Goal: Task Accomplishment & Management: Manage account settings

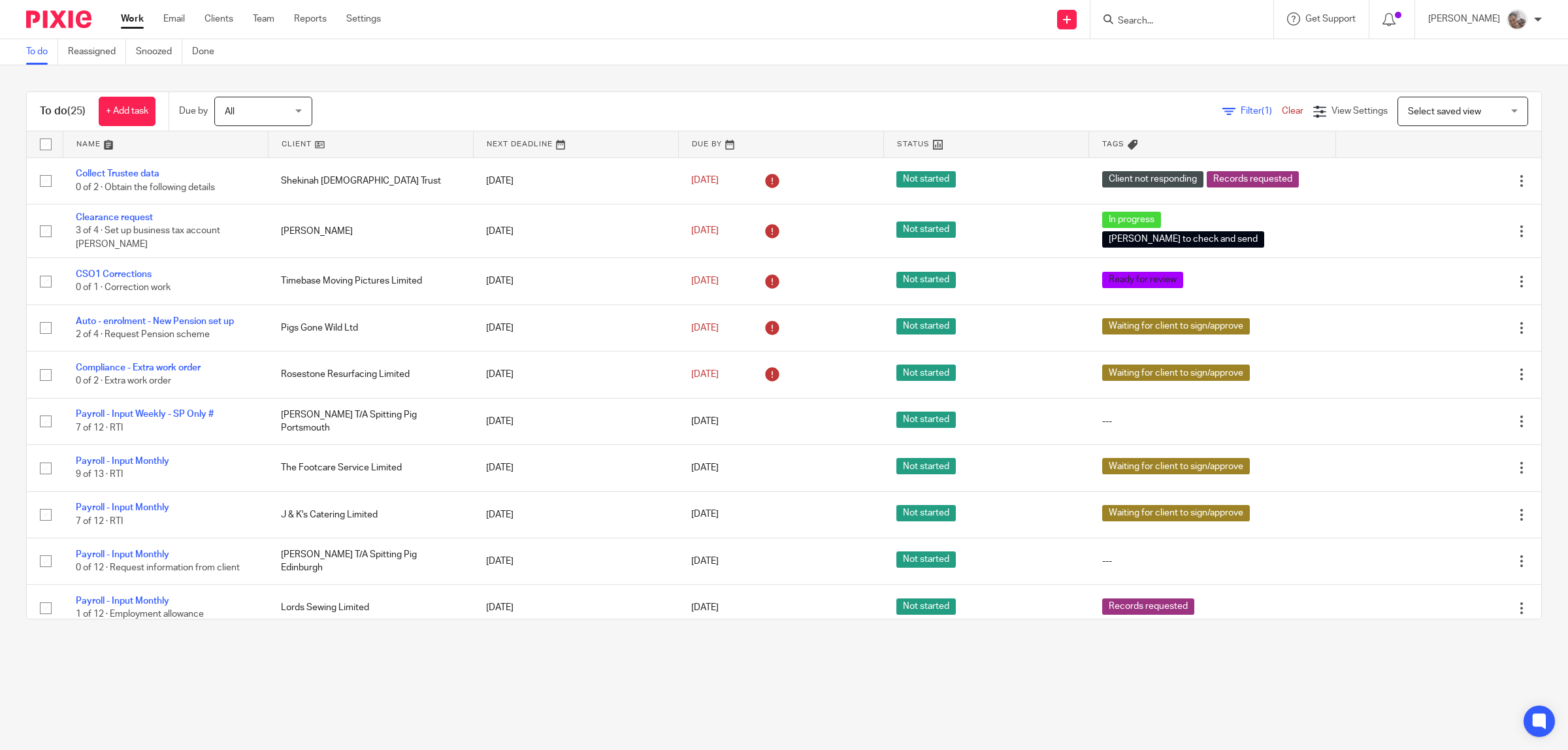
click at [1170, 18] on input "Search" at bounding box center [1176, 22] width 118 height 12
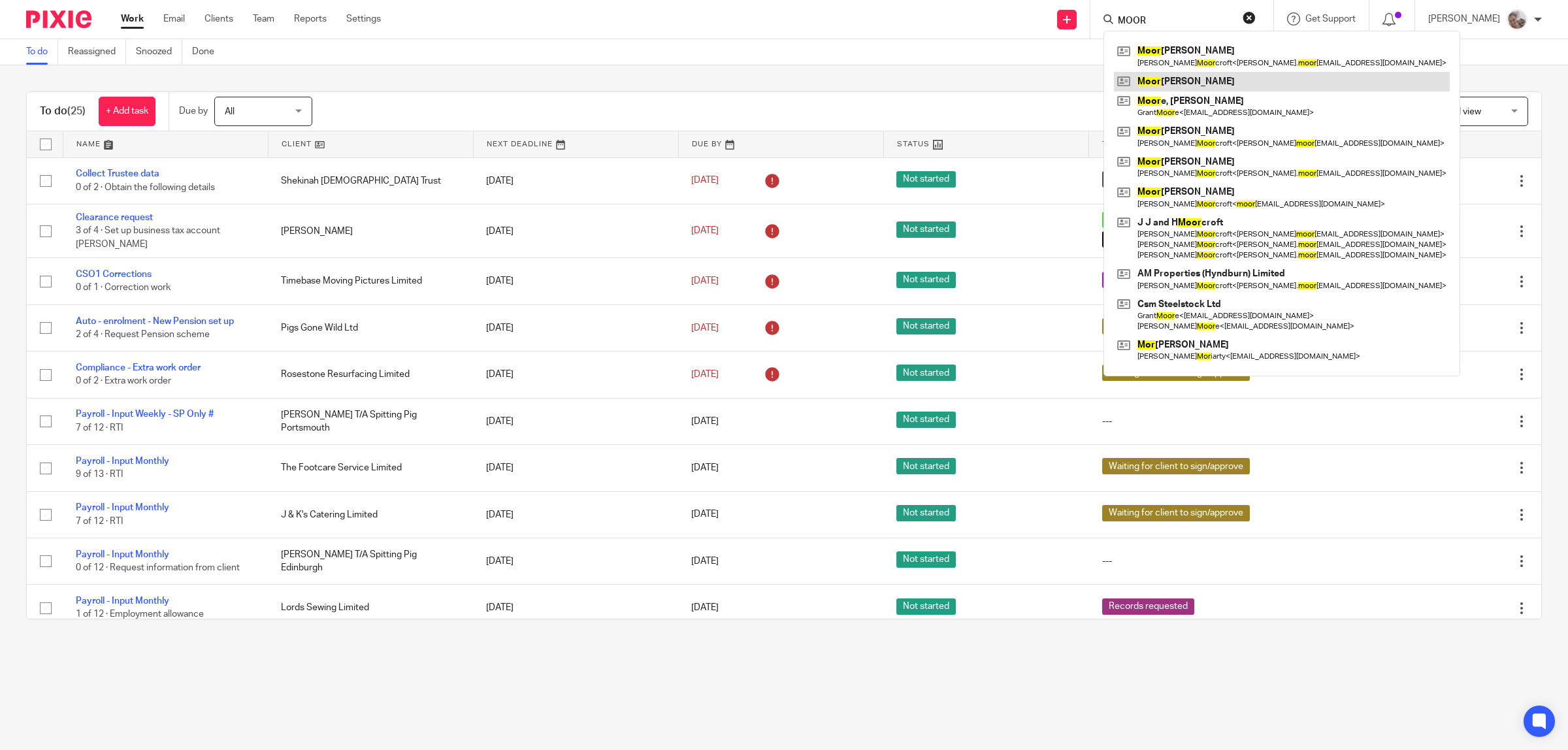
type input "MOOR"
click at [1202, 80] on link at bounding box center [1282, 82] width 336 height 20
click at [1199, 99] on link at bounding box center [1282, 106] width 336 height 30
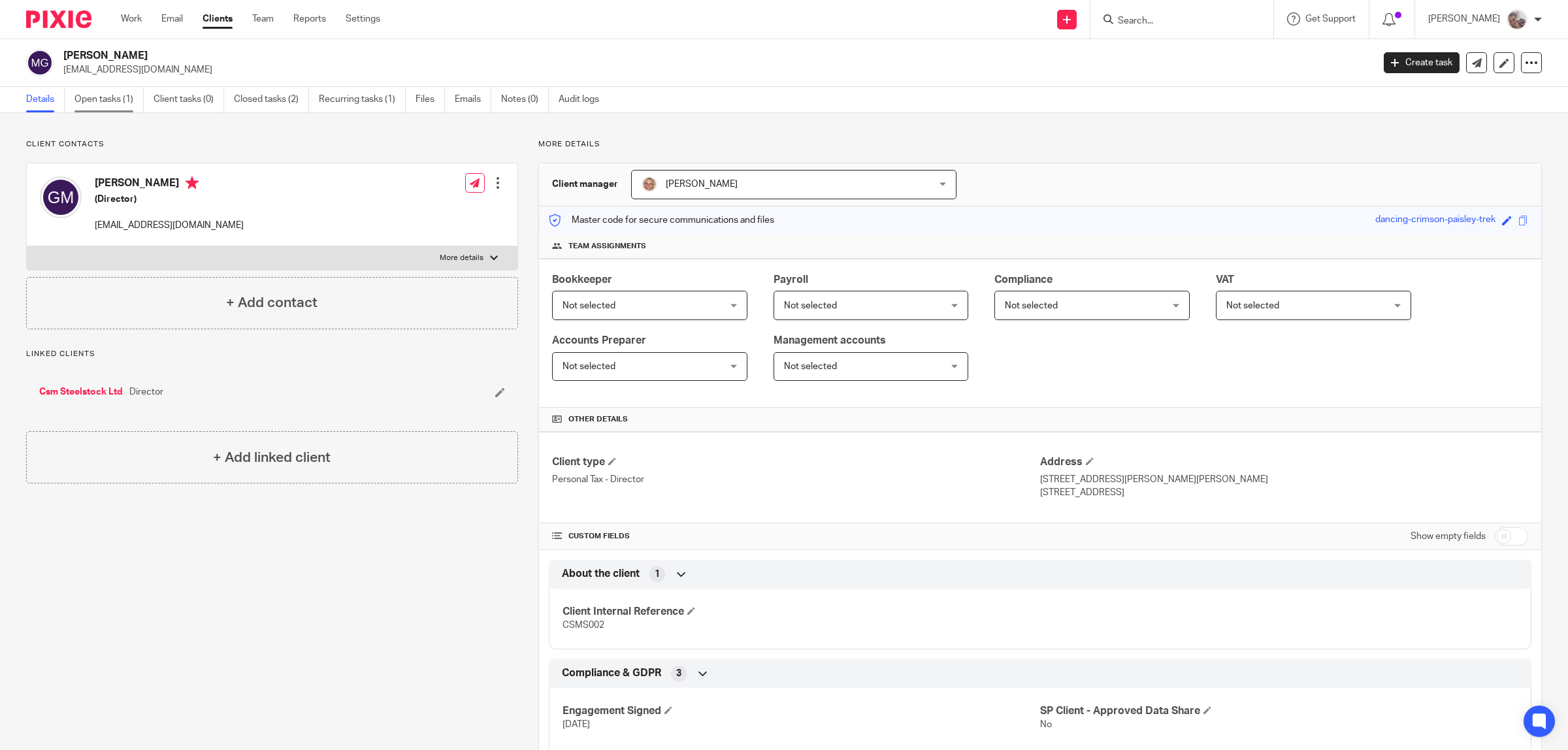
click at [112, 102] on link "Open tasks (1)" at bounding box center [109, 100] width 69 height 26
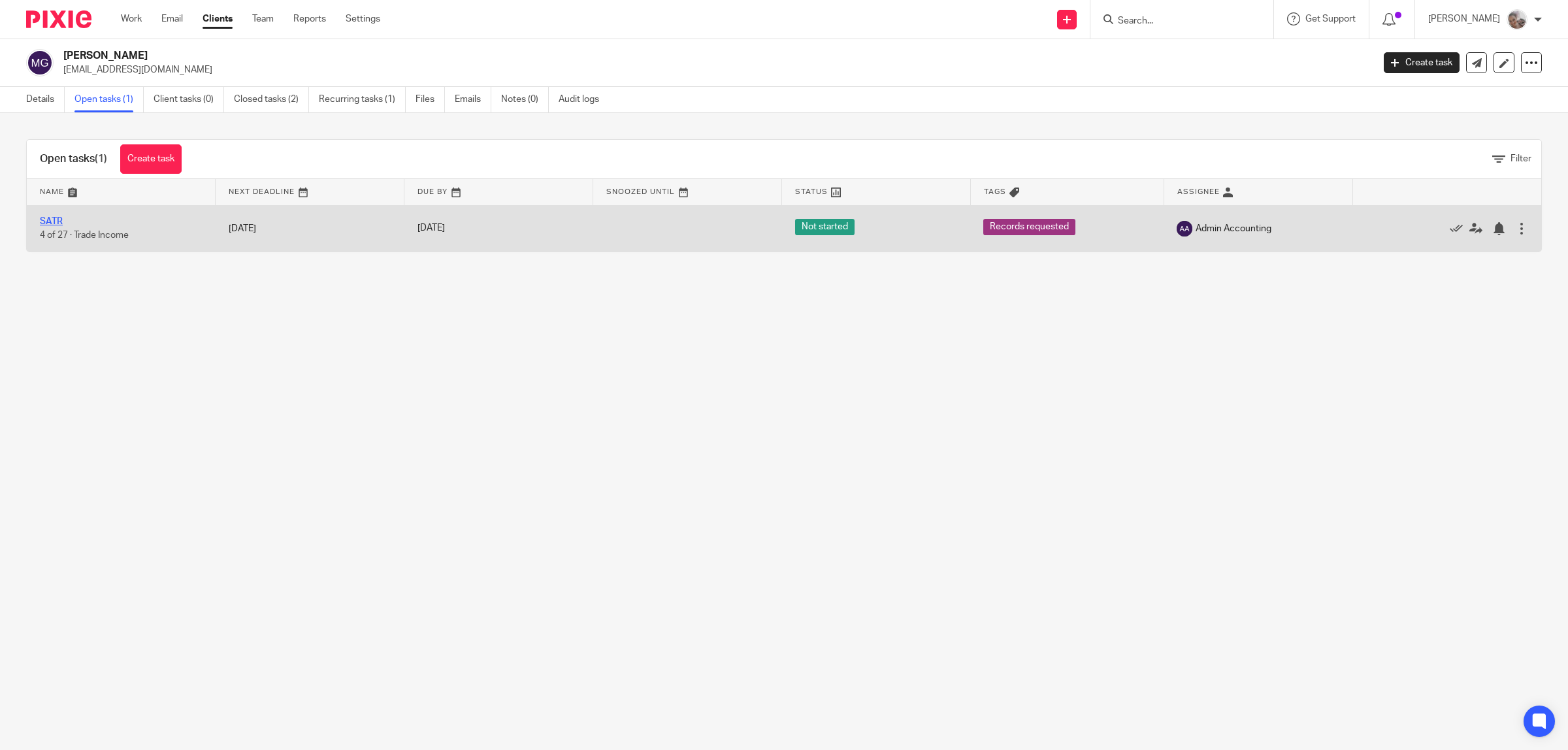
click at [57, 219] on link "SATR" at bounding box center [51, 221] width 23 height 9
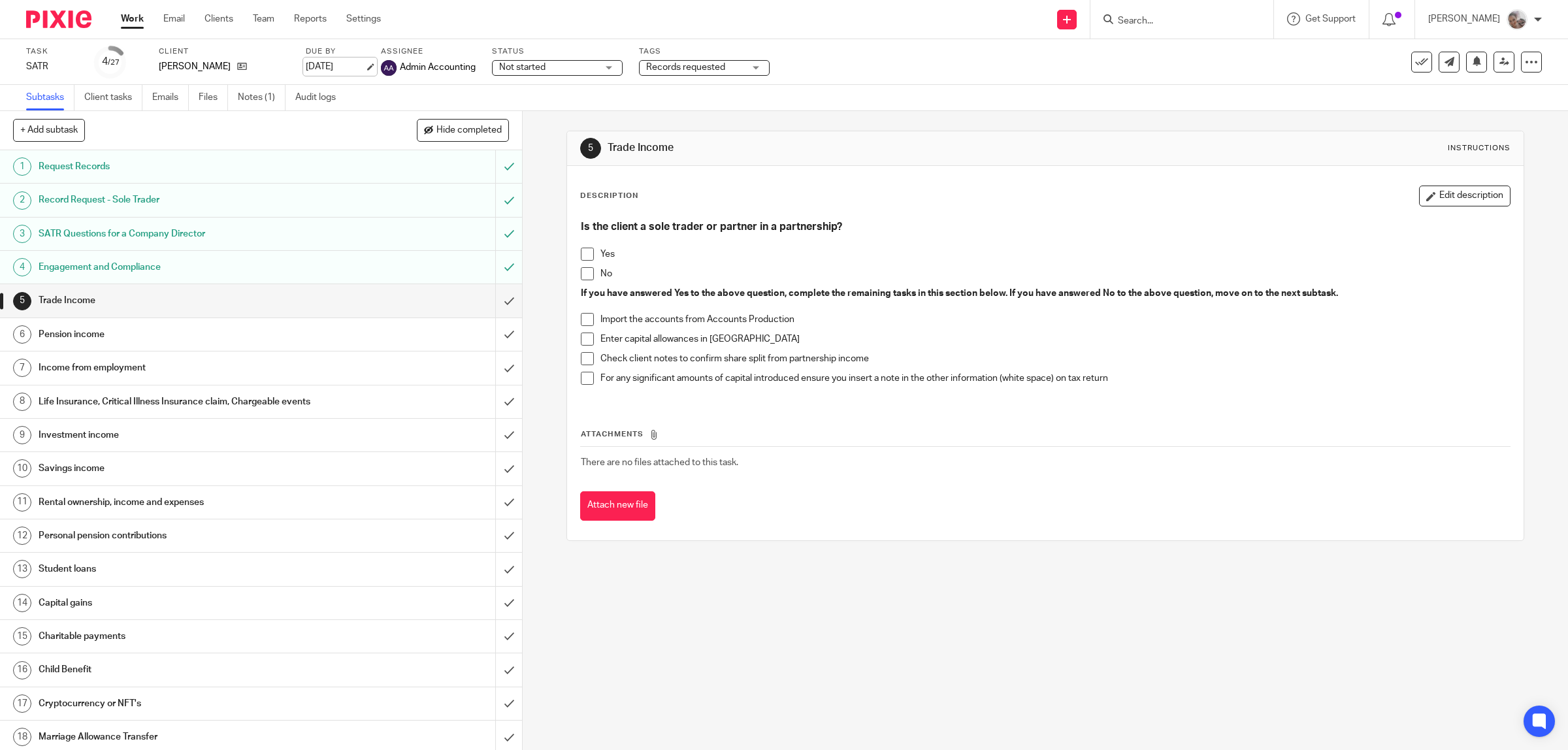
click at [330, 66] on link "[DATE]" at bounding box center [335, 67] width 59 height 14
click at [654, 71] on span "Records requested" at bounding box center [695, 68] width 98 height 14
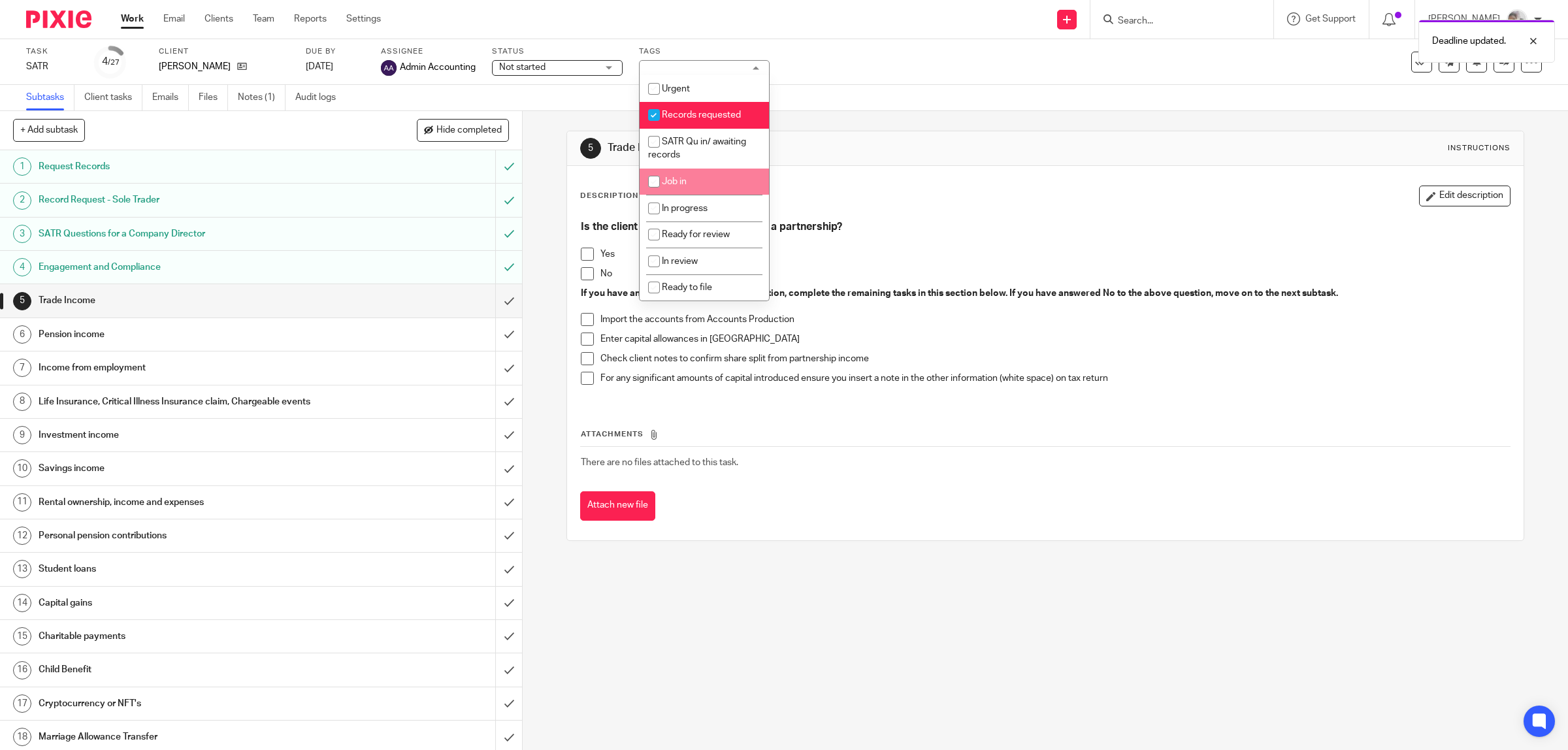
click at [664, 180] on input "checkbox" at bounding box center [654, 181] width 25 height 25
checkbox input "true"
click at [688, 108] on li "Records requested" at bounding box center [704, 114] width 129 height 27
checkbox input "false"
drag, startPoint x: 805, startPoint y: 656, endPoint x: 686, endPoint y: 509, distance: 189.1
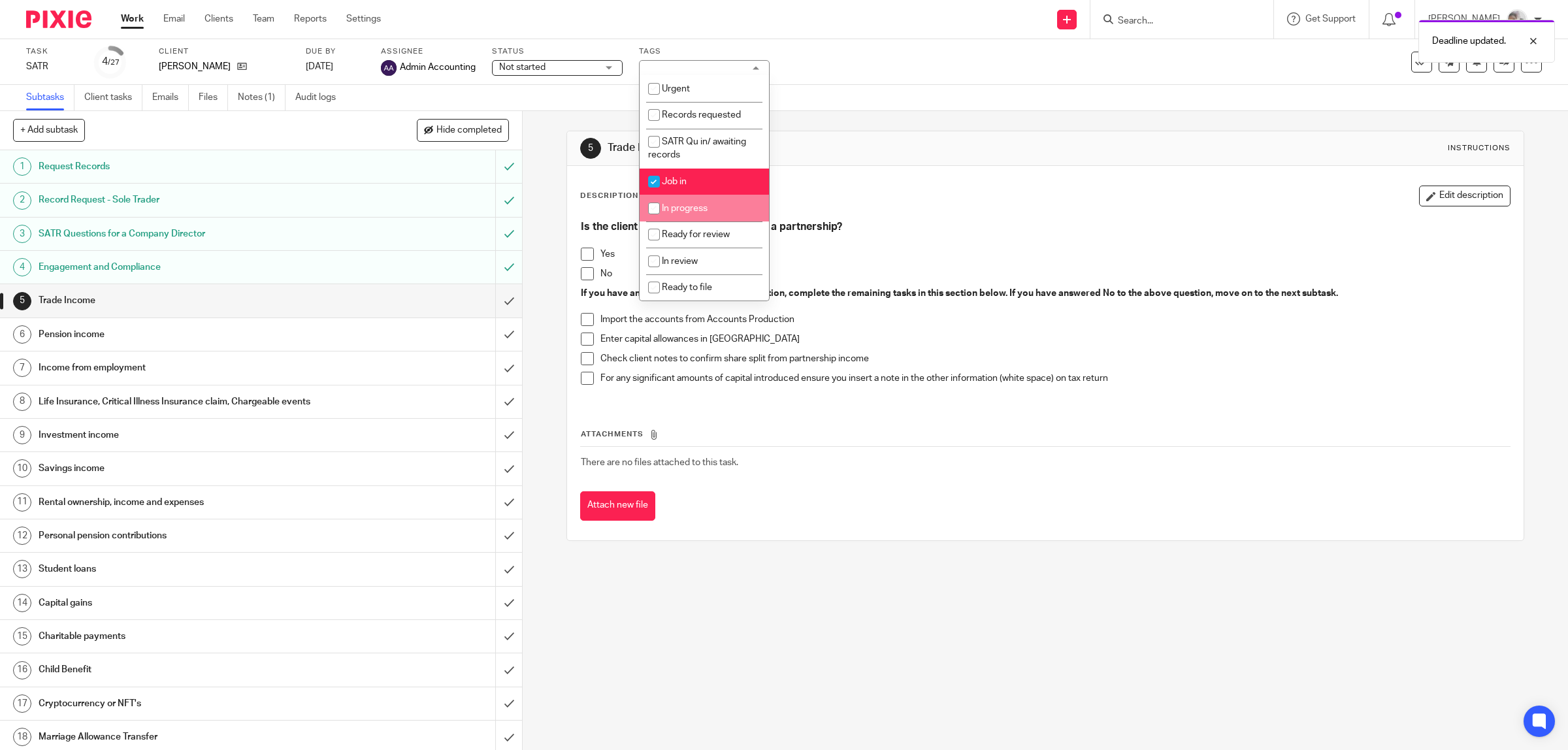
click at [805, 651] on div "5 Trade Income Instructions Description Edit description Is the client a sole t…" at bounding box center [1045, 430] width 1046 height 639
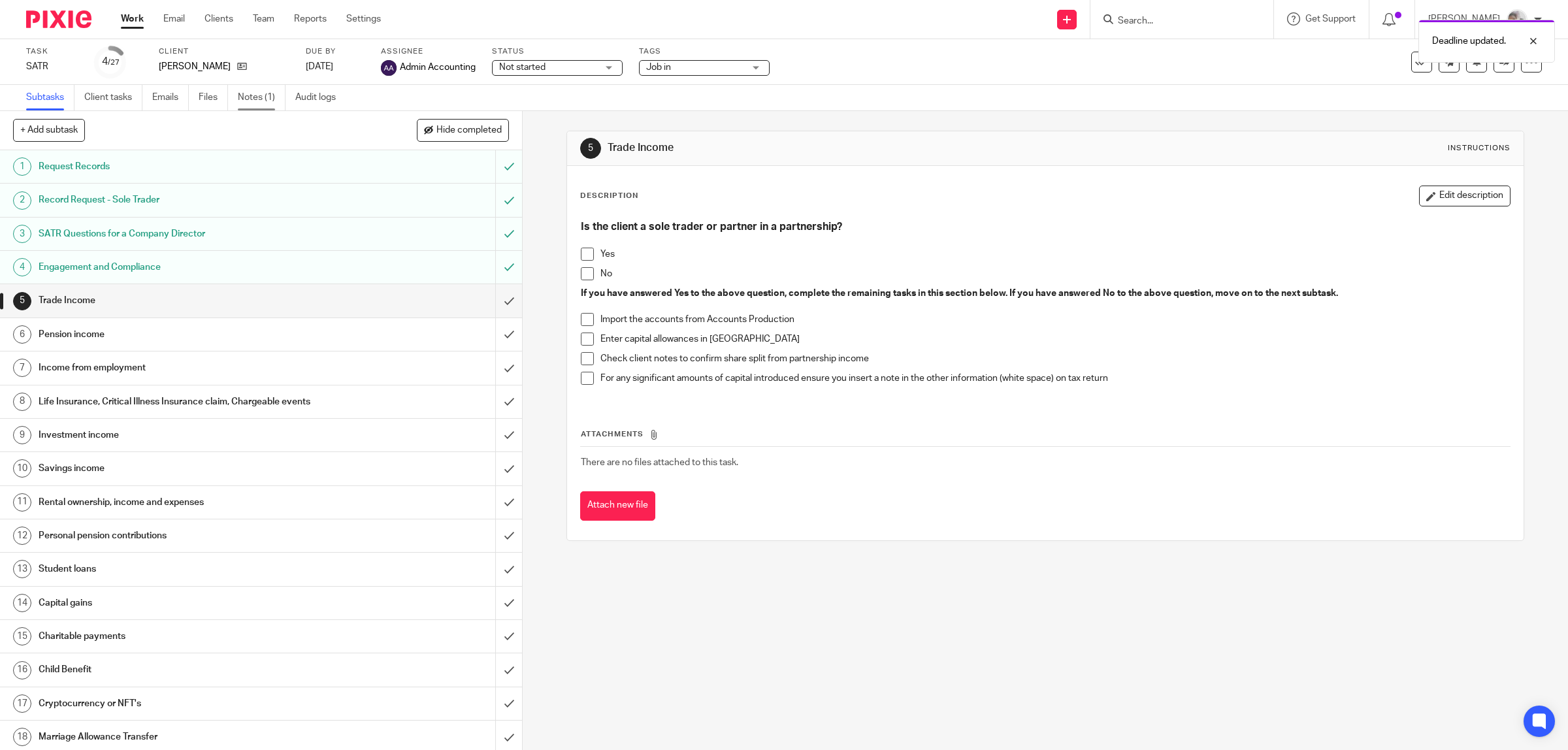
click at [270, 96] on link "Notes (1)" at bounding box center [261, 98] width 47 height 26
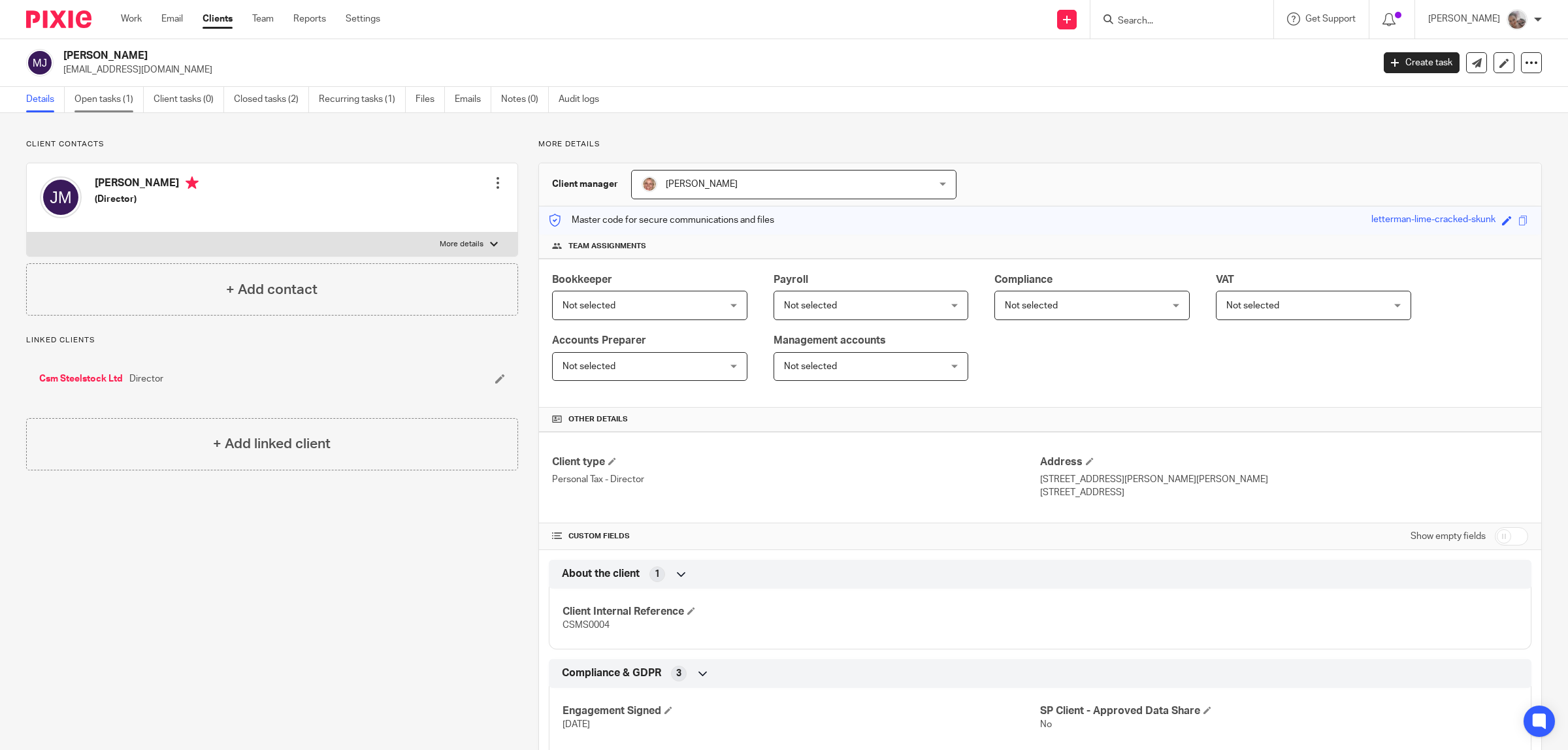
click at [121, 94] on link "Open tasks (1)" at bounding box center [109, 100] width 69 height 26
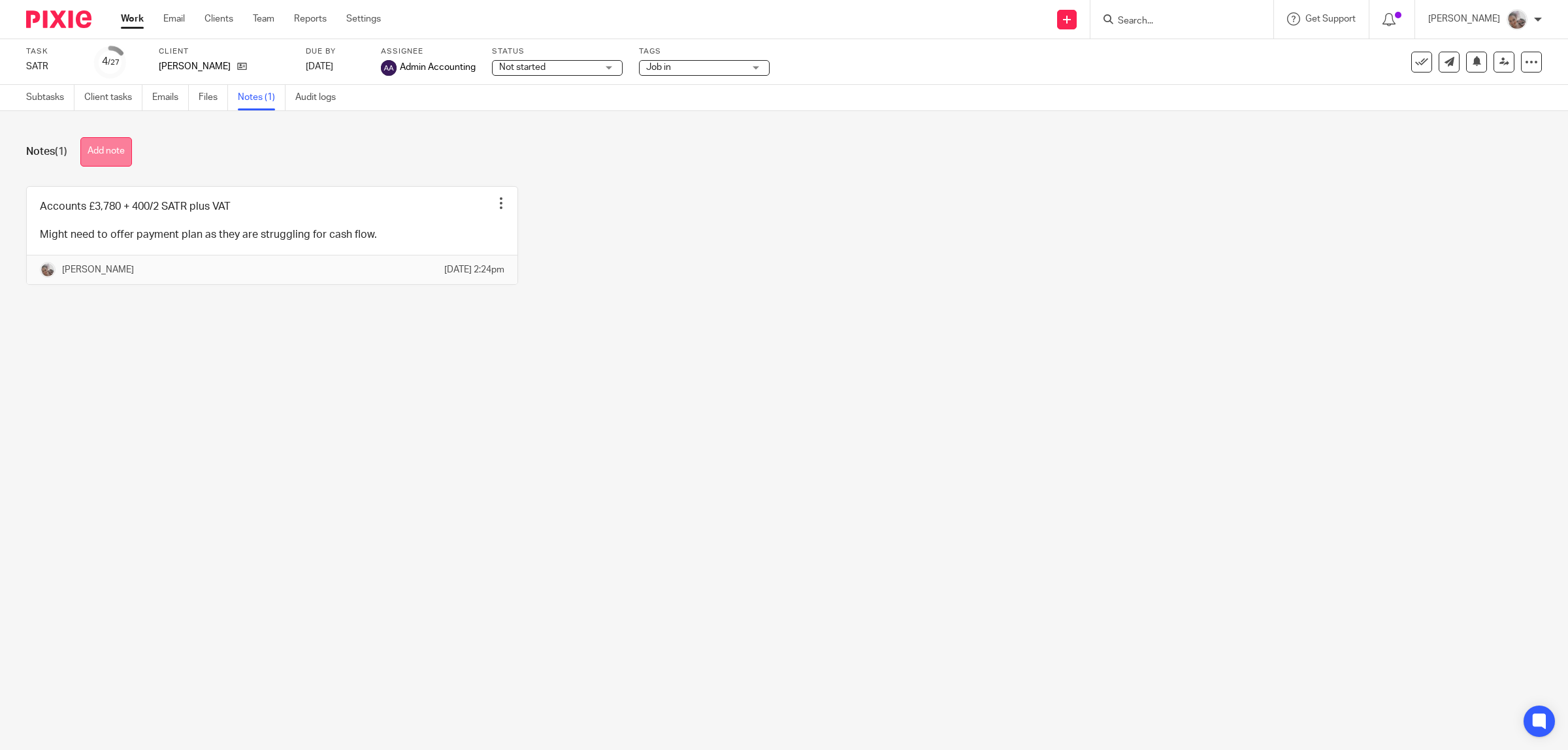
click at [109, 152] on button "Add note" at bounding box center [106, 151] width 52 height 29
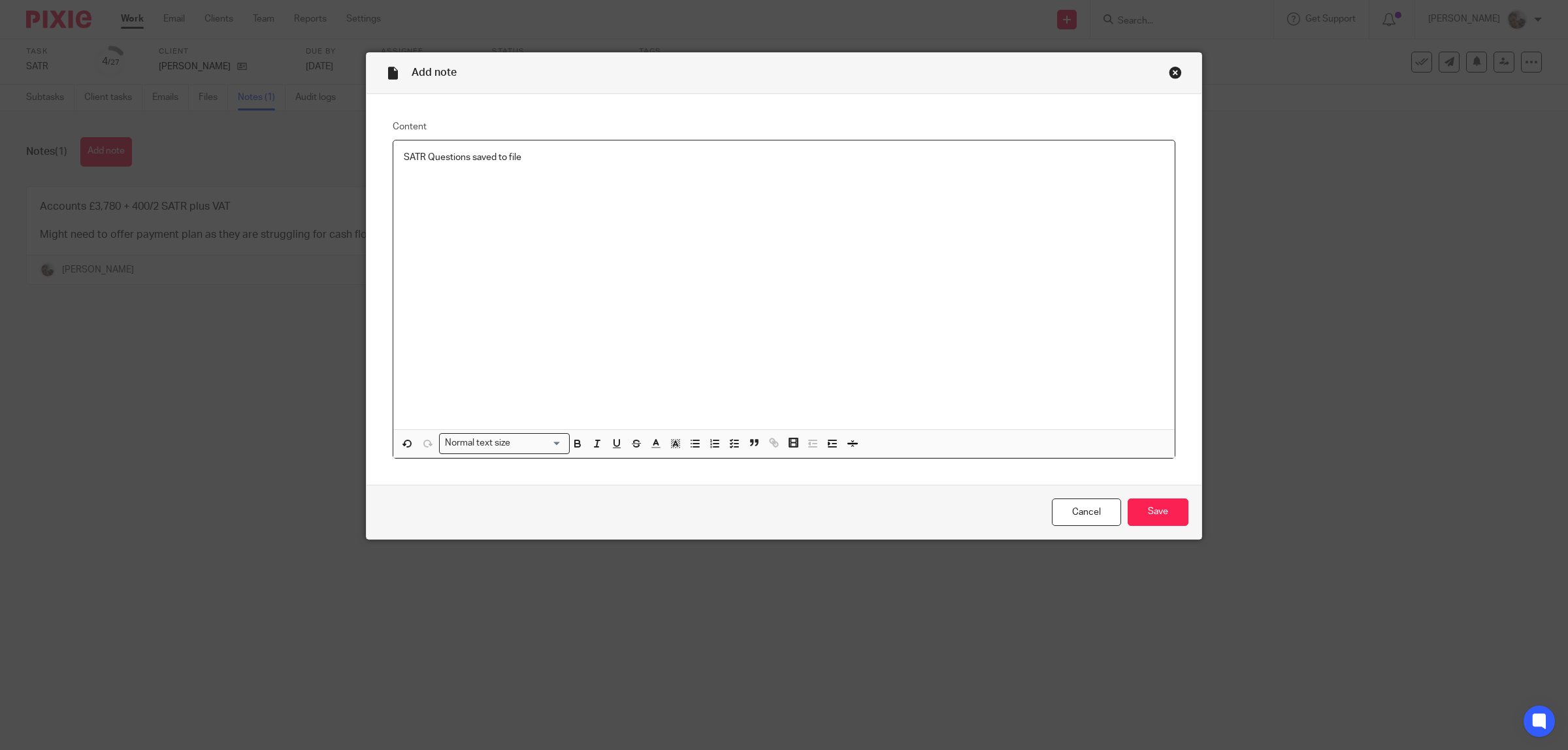
click at [425, 162] on p "SATR Questions saved to file" at bounding box center [784, 157] width 761 height 13
copy p "SATR Questions saved to file"
click at [1168, 513] on input "Save" at bounding box center [1158, 512] width 61 height 28
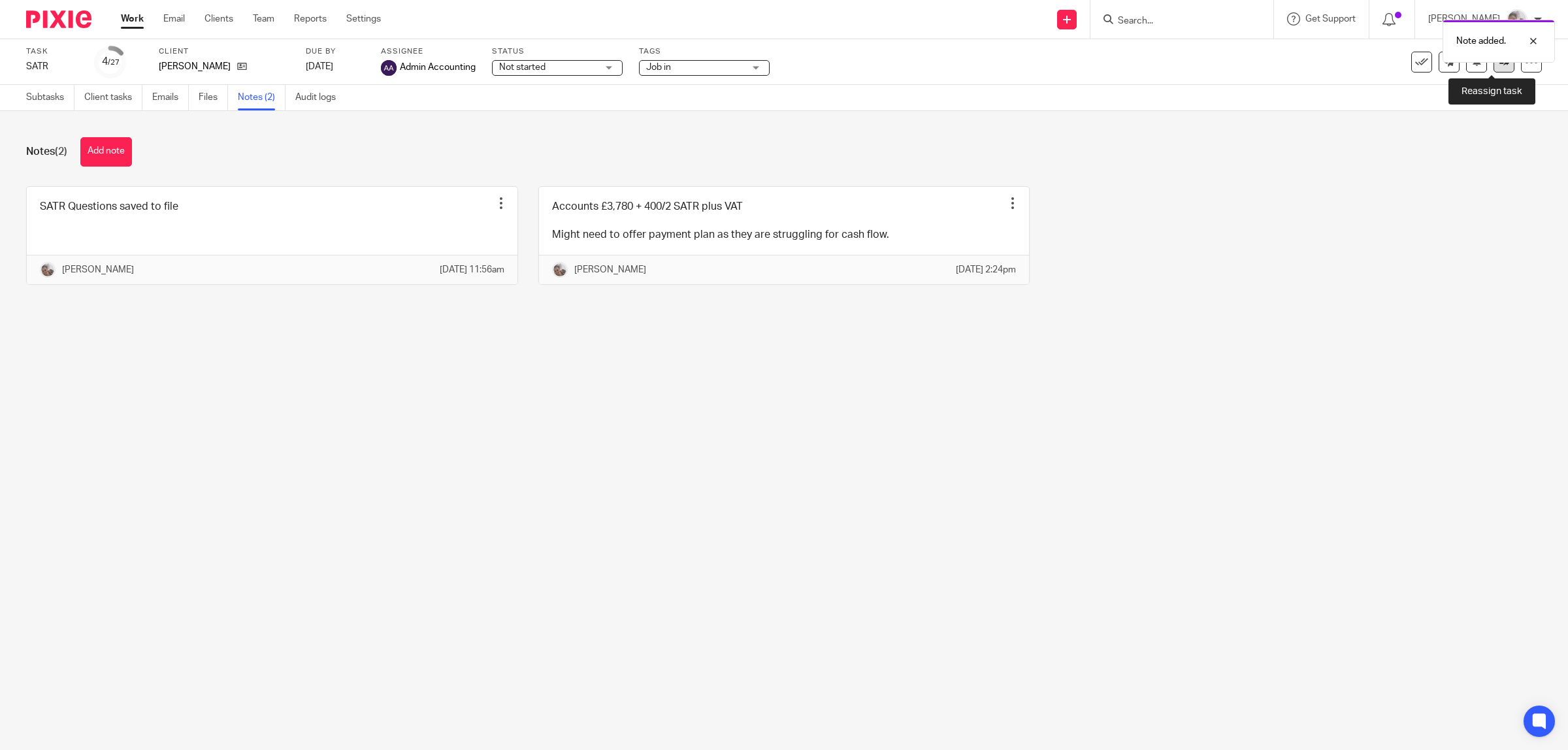
click at [1500, 65] on icon at bounding box center [1504, 61] width 9 height 9
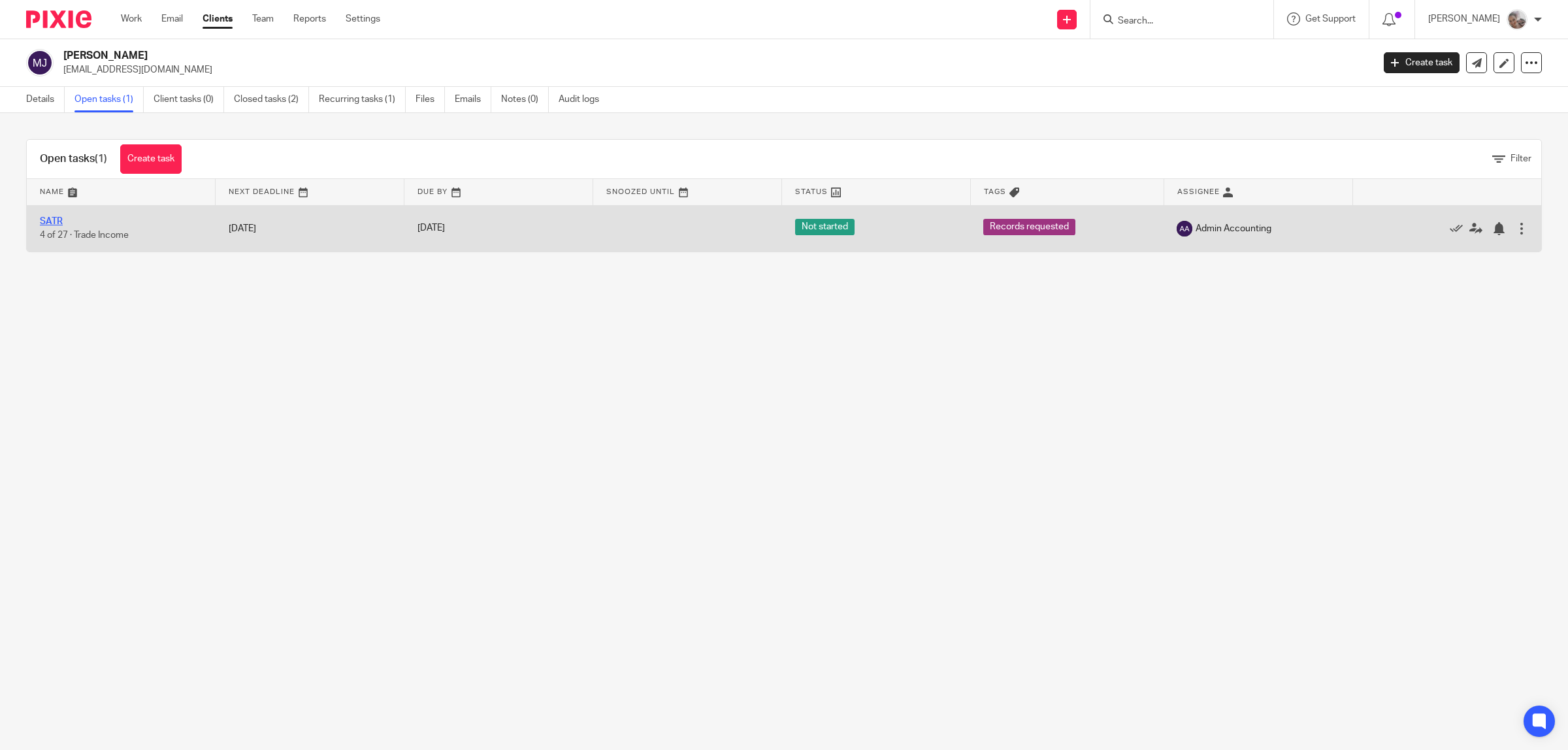
click at [54, 224] on link "SATR" at bounding box center [51, 221] width 23 height 9
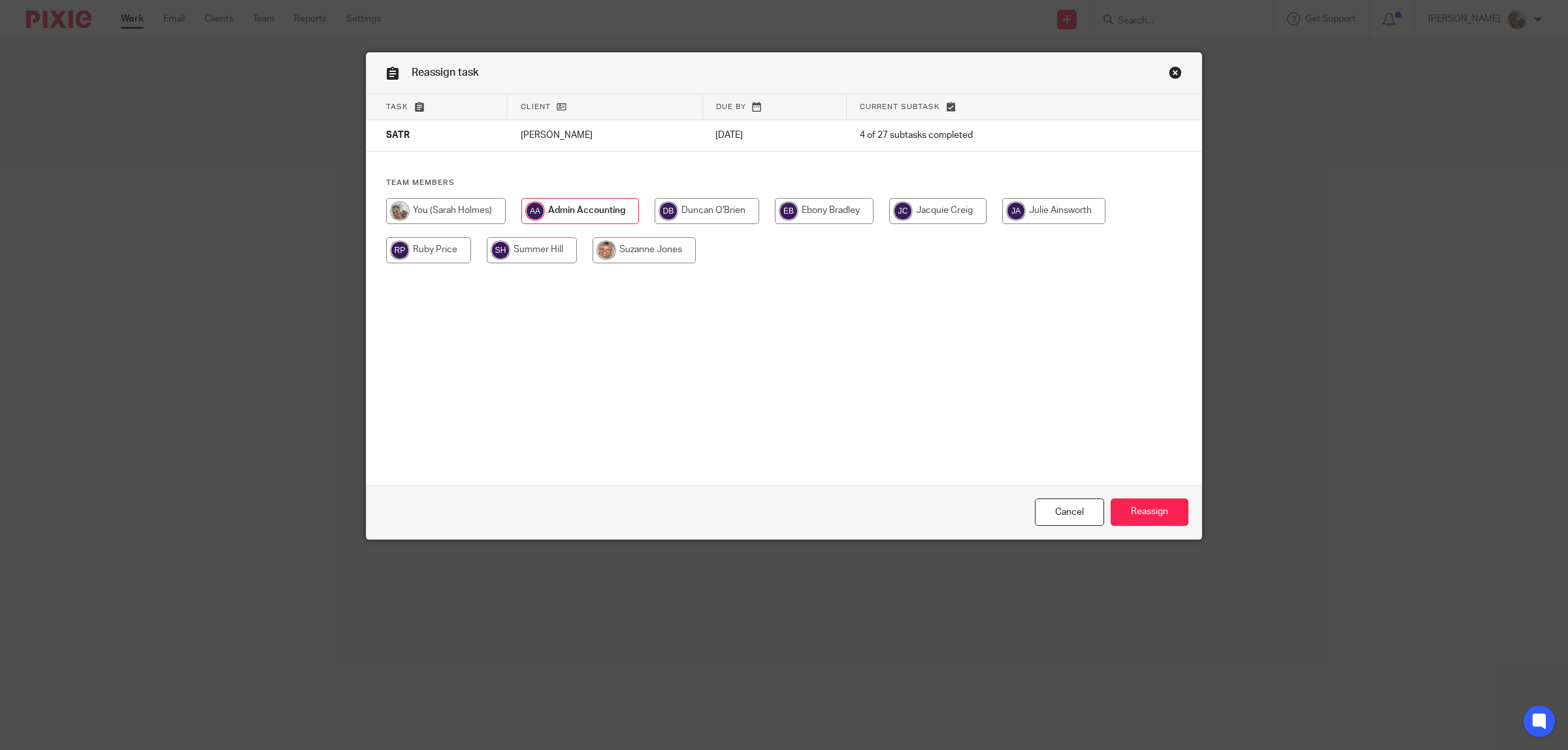
click at [722, 212] on input "radio" at bounding box center [707, 211] width 104 height 26
radio input "true"
drag, startPoint x: 1162, startPoint y: 507, endPoint x: 391, endPoint y: 312, distance: 795.3
click at [1161, 507] on input "Reassign" at bounding box center [1150, 512] width 77 height 28
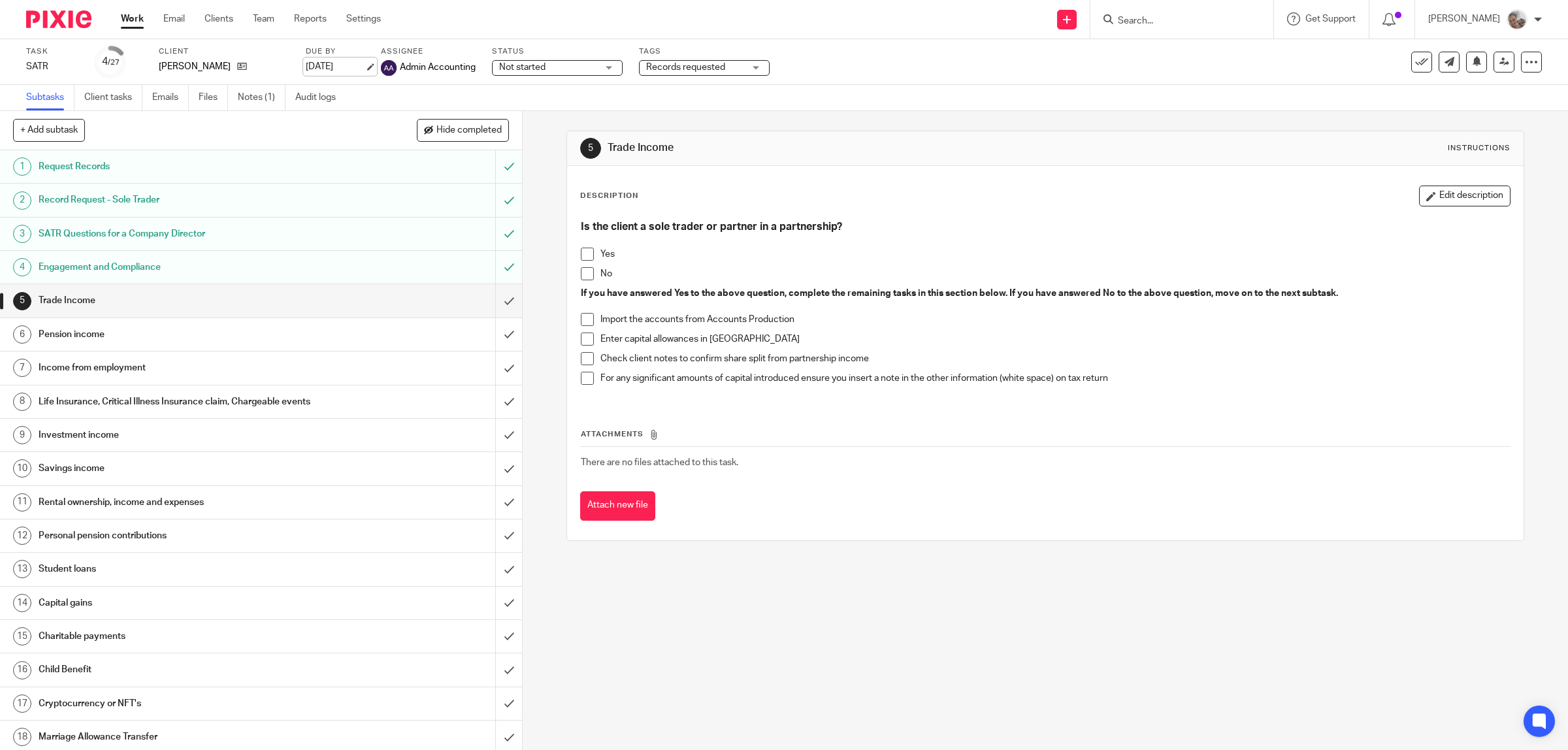
click at [336, 69] on link "[DATE]" at bounding box center [335, 67] width 59 height 14
click at [259, 101] on link "Notes (1)" at bounding box center [261, 98] width 47 height 26
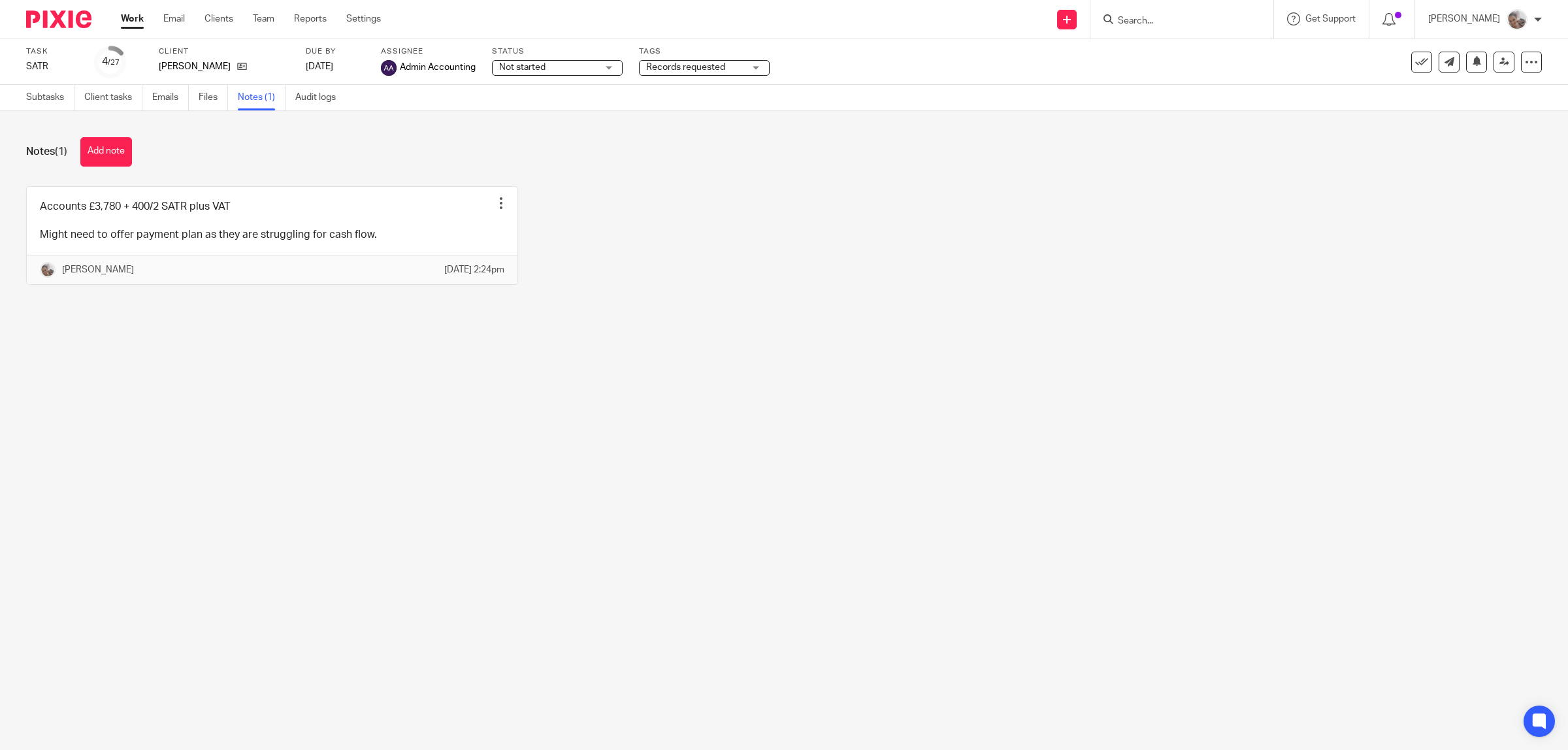
click at [135, 156] on div "Notes (1) Add note" at bounding box center [784, 151] width 1516 height 29
click at [123, 148] on button "Add note" at bounding box center [106, 151] width 52 height 29
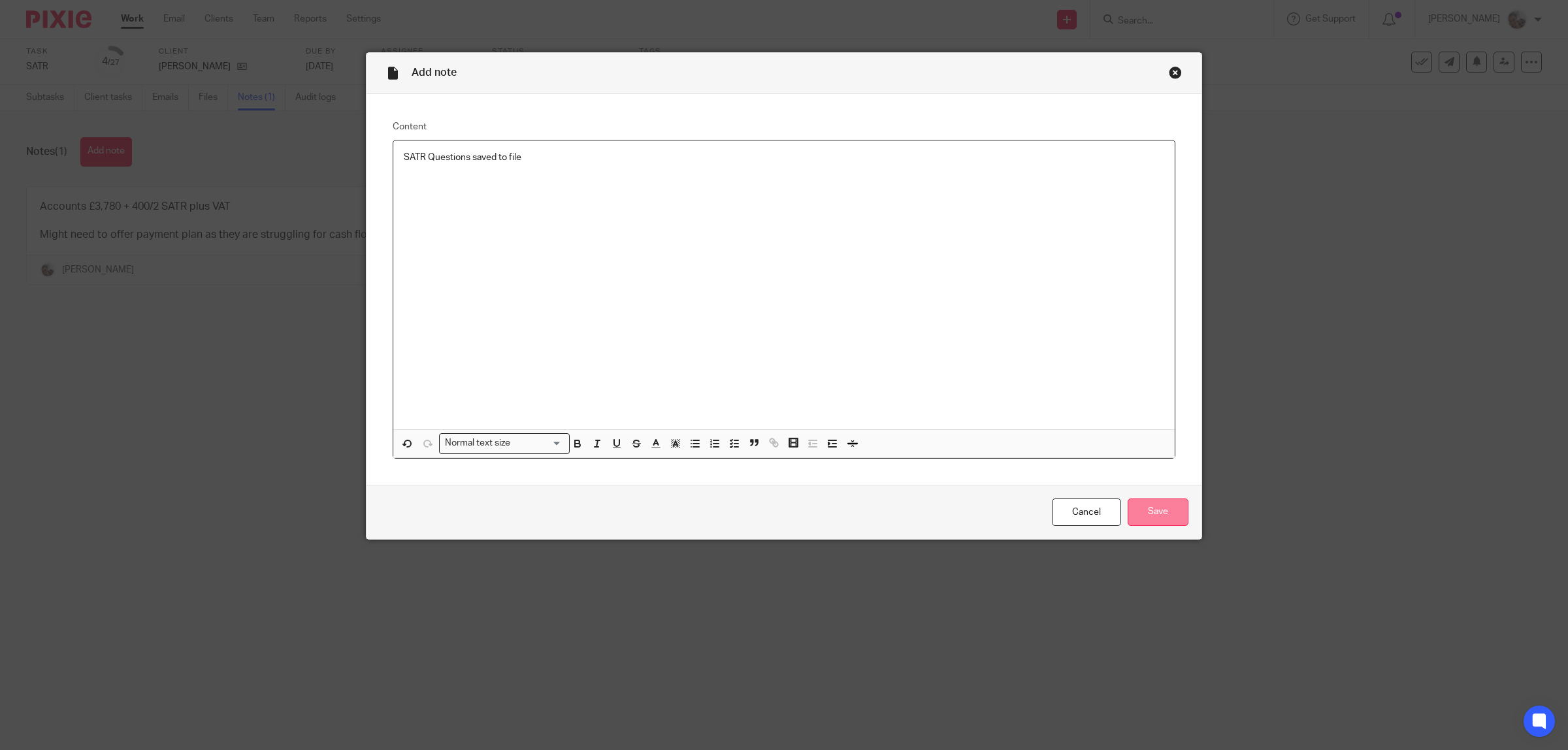
click at [1162, 513] on input "Save" at bounding box center [1158, 512] width 61 height 28
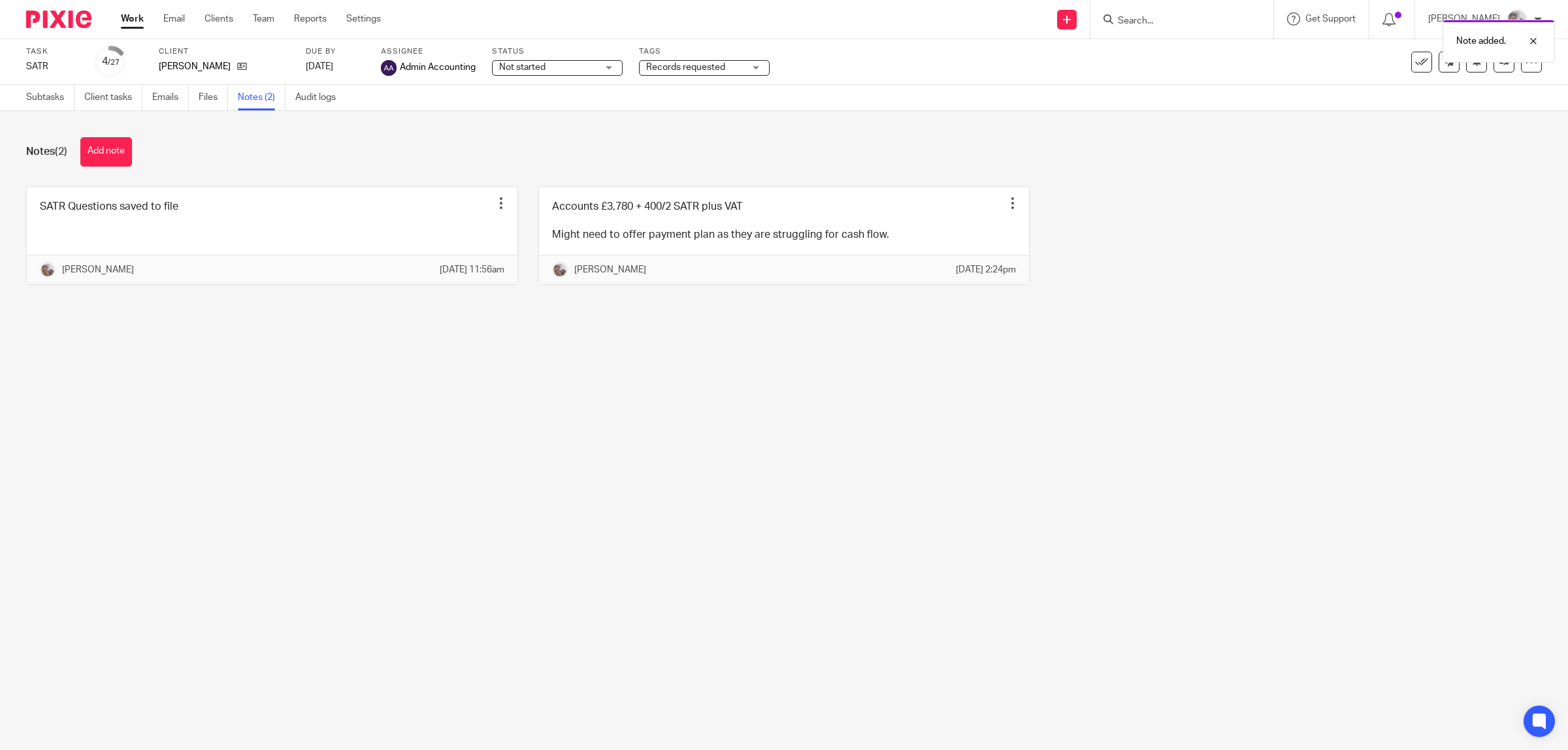
click at [730, 67] on span "Records requested" at bounding box center [695, 68] width 98 height 14
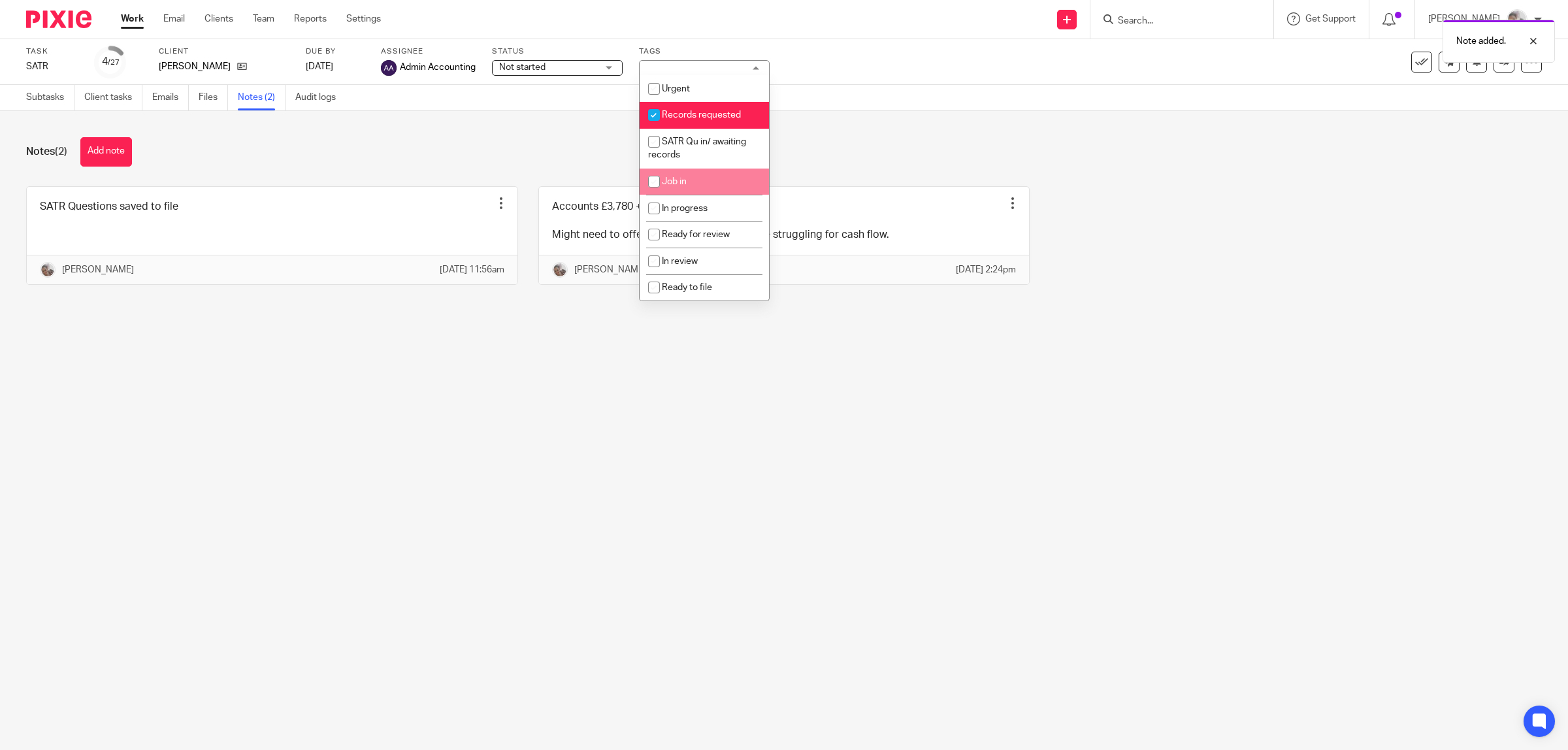
click at [713, 169] on li "Job in" at bounding box center [704, 181] width 129 height 27
checkbox input "true"
click at [694, 118] on span "Records requested" at bounding box center [701, 114] width 79 height 9
checkbox input "false"
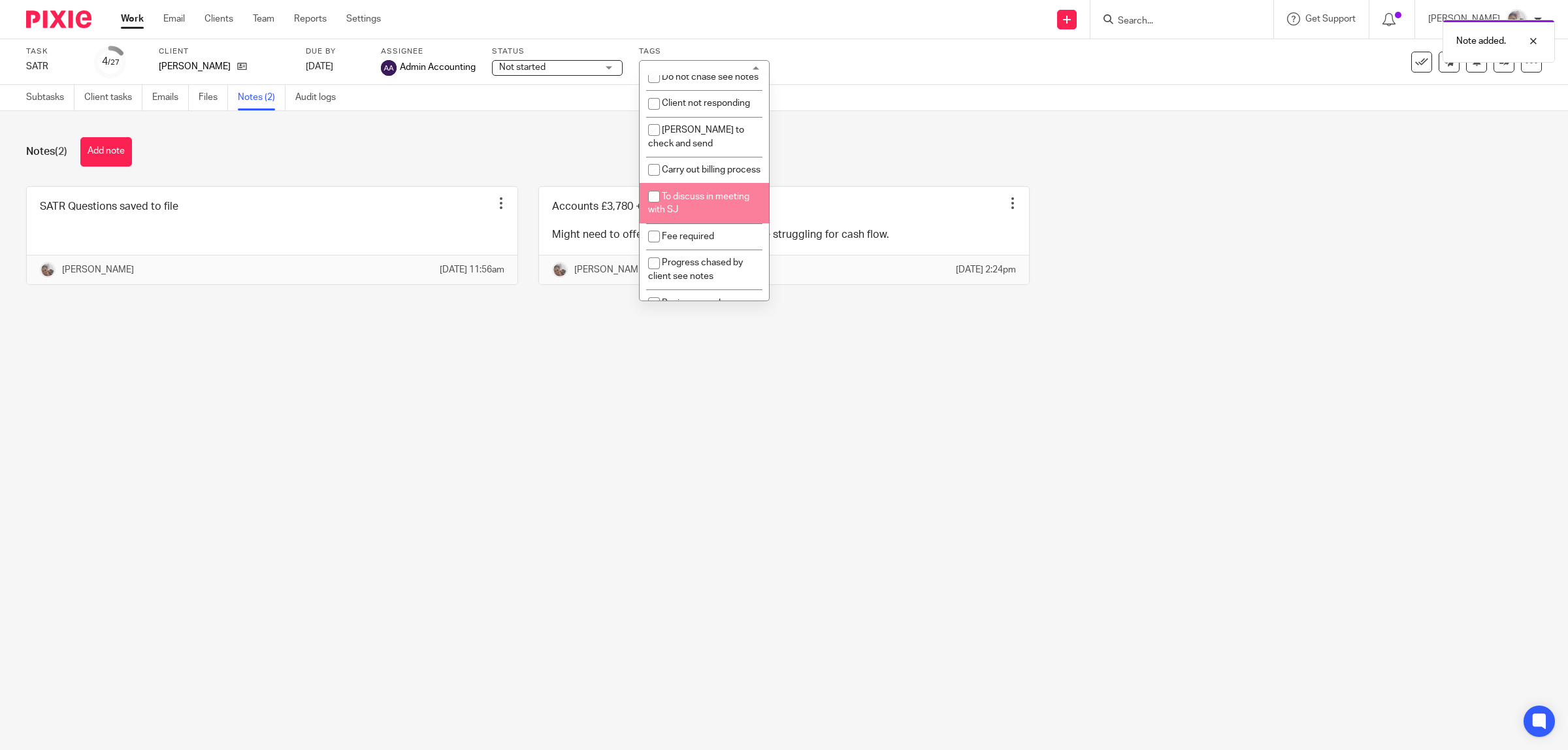
scroll to position [566, 0]
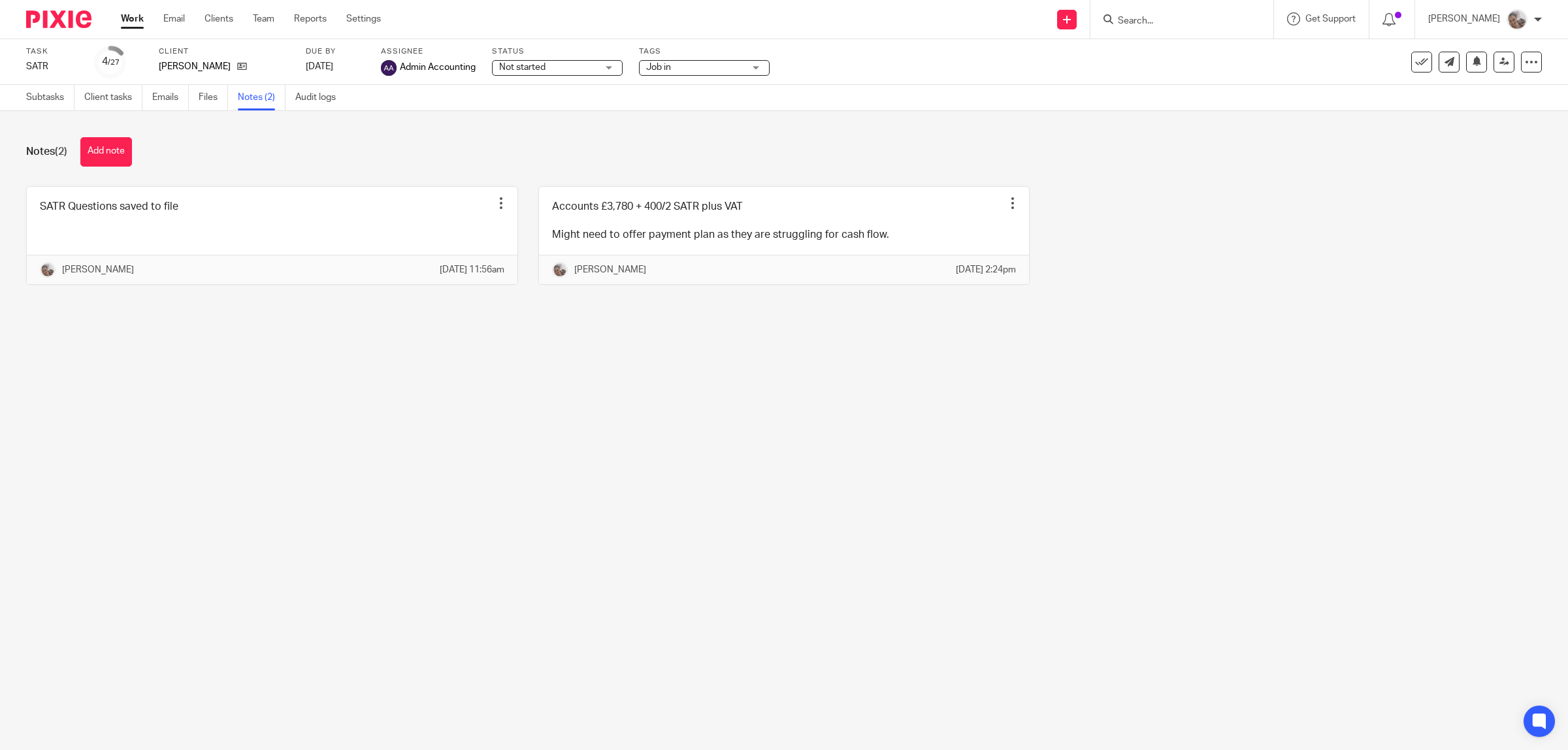
click at [1326, 219] on div "SATR Questions saved to file Edit note Delete note Sarah Holmes 22 Sep 2025 11:…" at bounding box center [774, 244] width 1536 height 118
click at [1500, 63] on icon at bounding box center [1504, 61] width 9 height 9
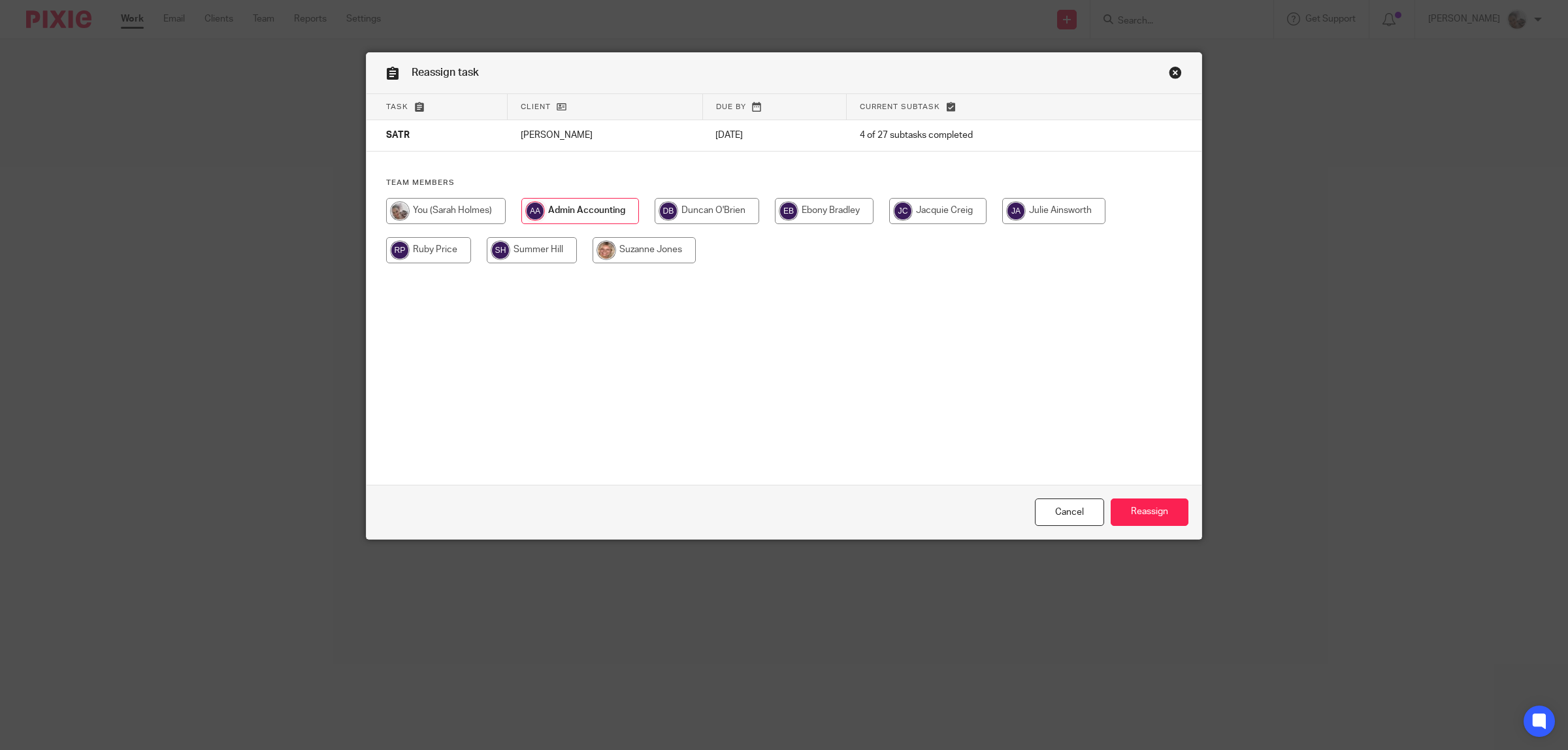
click at [718, 218] on input "radio" at bounding box center [707, 211] width 104 height 26
radio input "true"
click at [1158, 513] on input "Reassign" at bounding box center [1150, 512] width 77 height 28
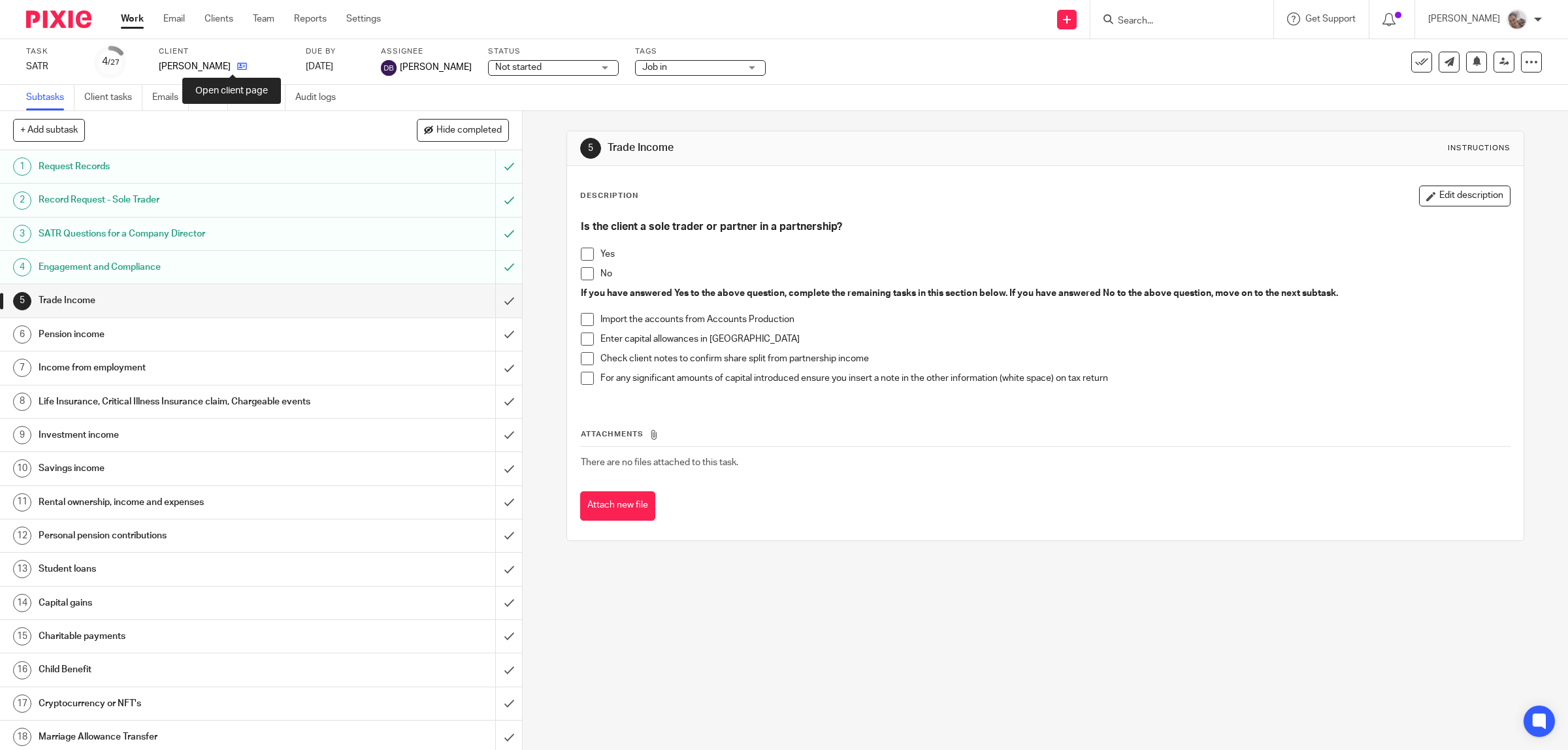
click at [238, 65] on icon at bounding box center [242, 65] width 9 height 9
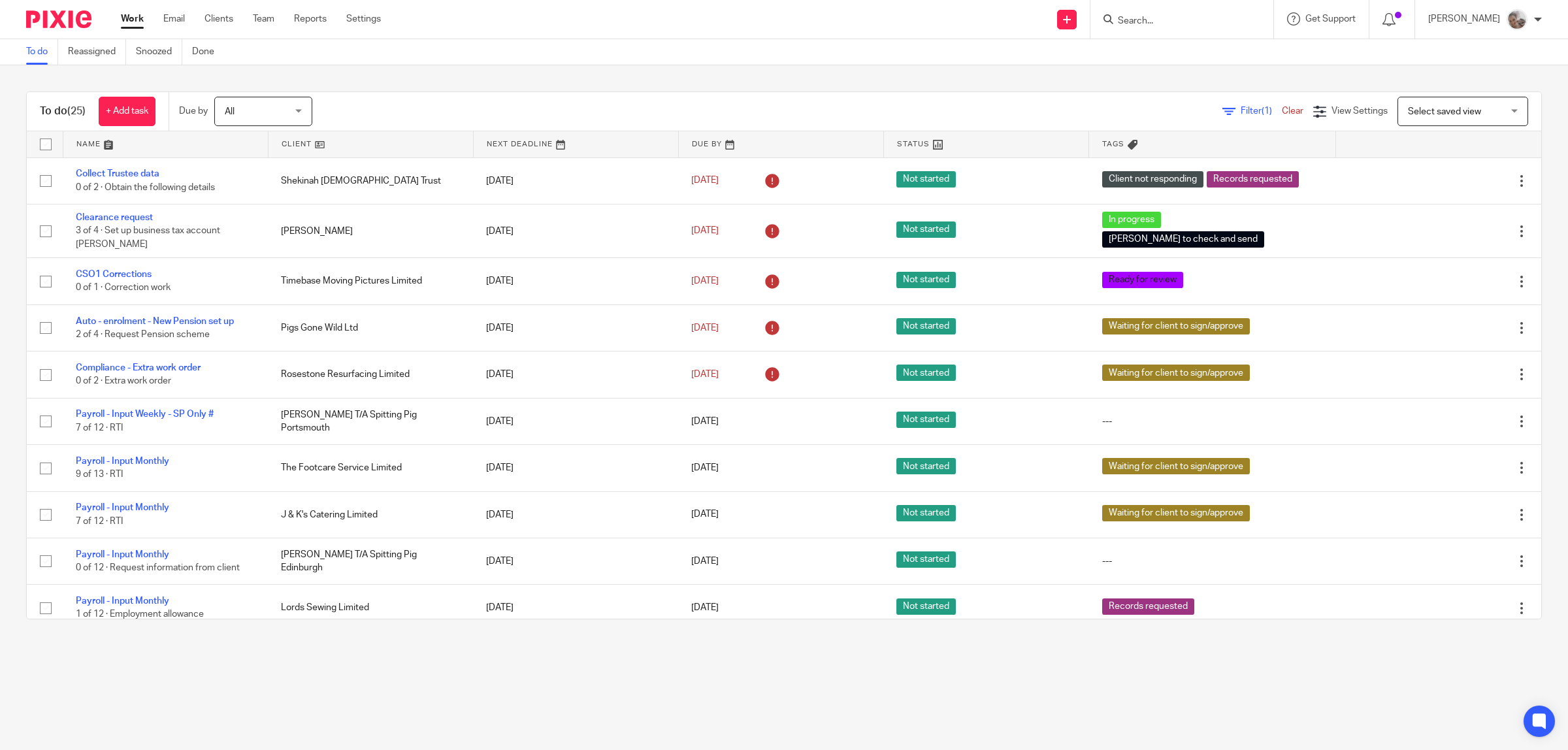
click at [1164, 18] on input "Search" at bounding box center [1176, 22] width 118 height 12
type input "lords"
click button "submit" at bounding box center [0, 0] width 0 height 0
click at [1198, 47] on link at bounding box center [1244, 56] width 258 height 30
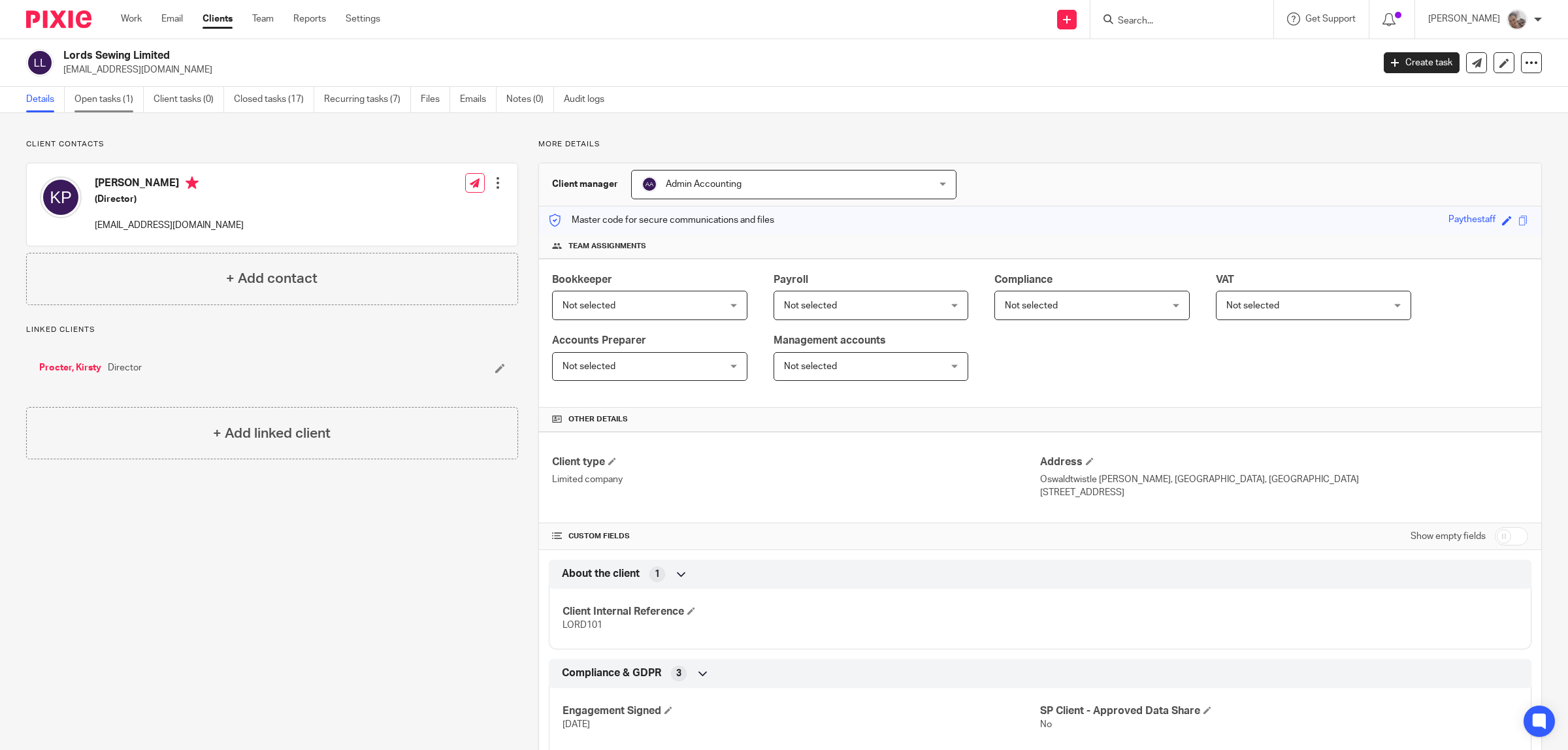
click at [94, 92] on link "Open tasks (1)" at bounding box center [109, 100] width 69 height 26
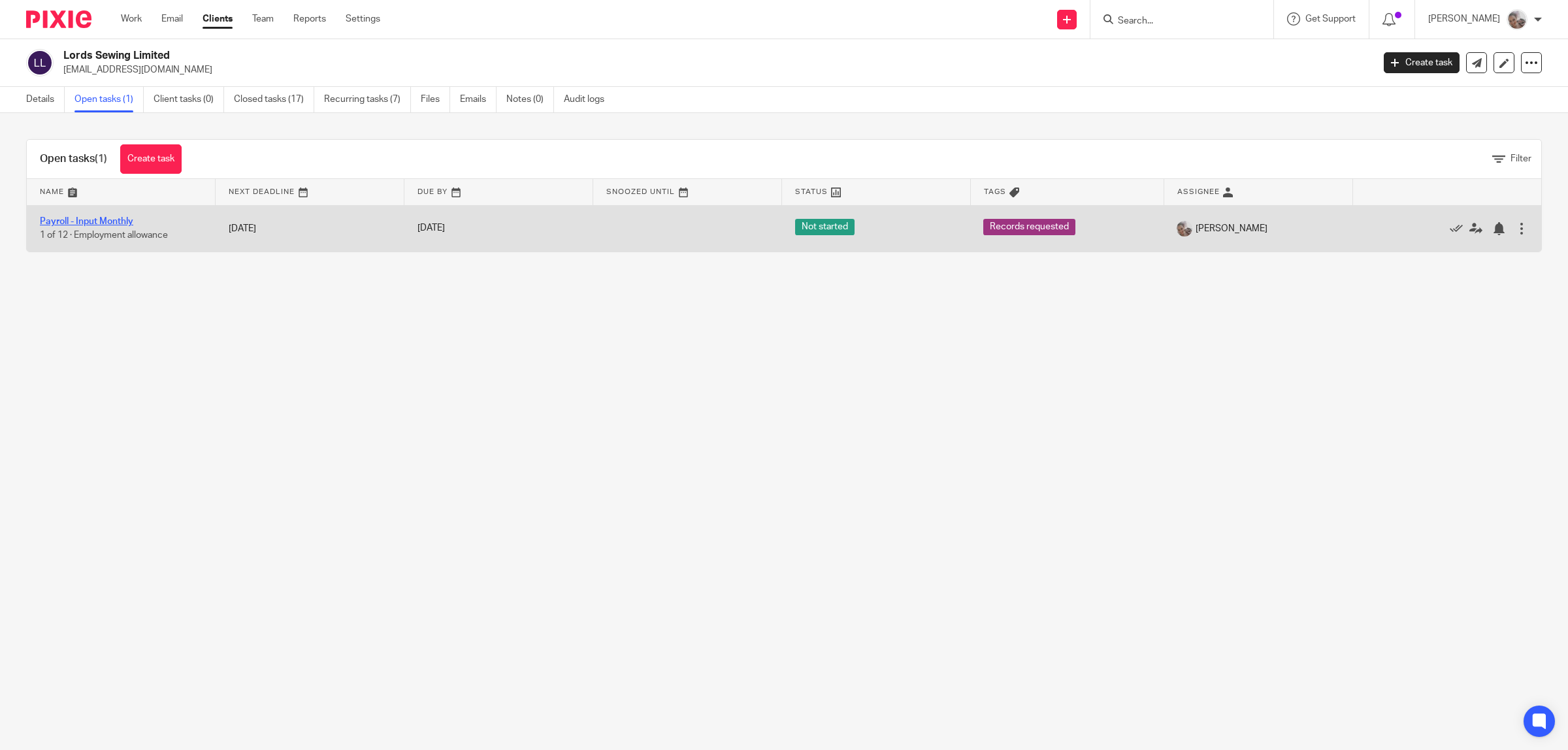
click at [85, 218] on link "Payroll - Input Monthly" at bounding box center [86, 221] width 94 height 9
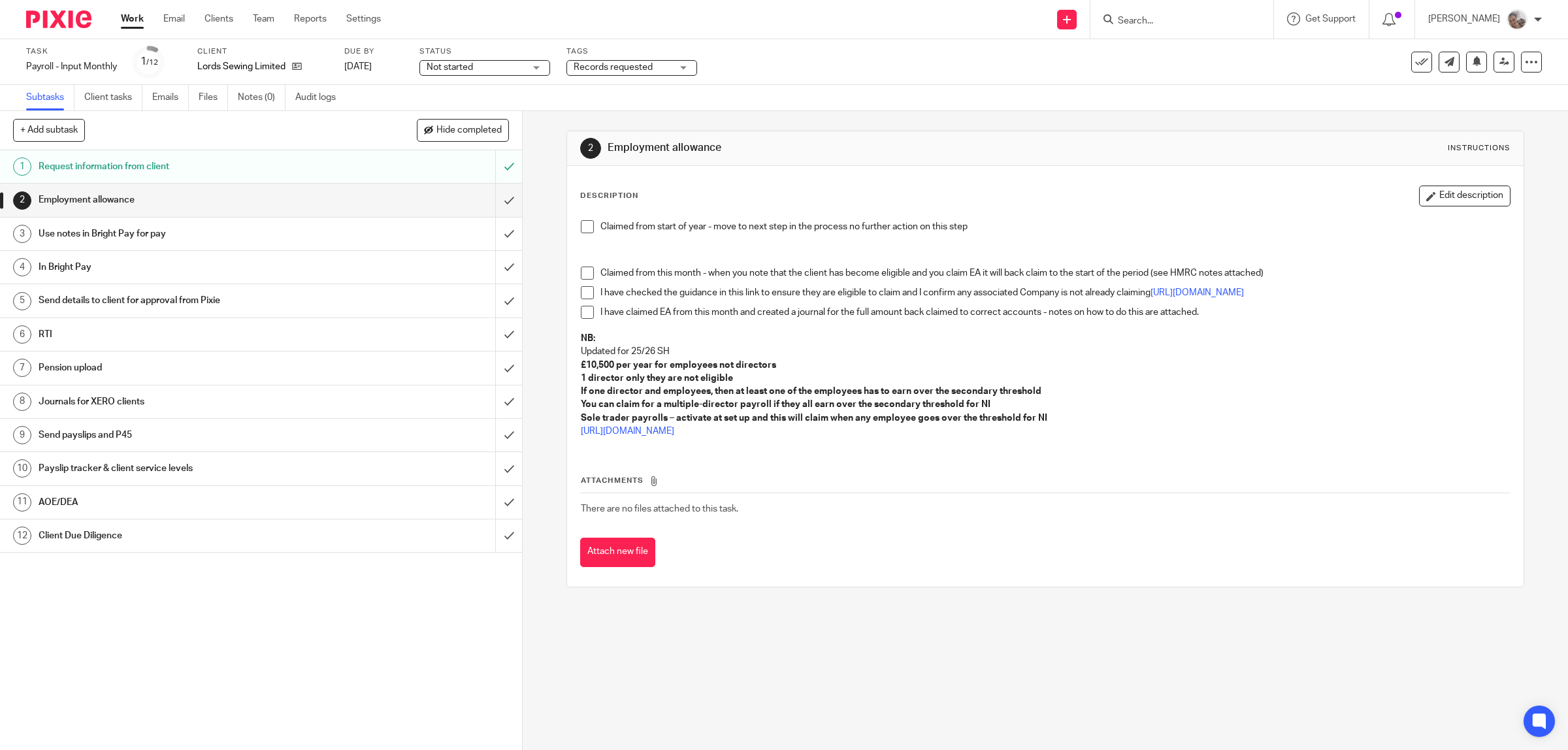
click at [581, 234] on li "Claimed from start of year - move to next step in the process no further action…" at bounding box center [1046, 230] width 930 height 20
click at [586, 229] on span at bounding box center [587, 226] width 13 height 13
click at [240, 209] on h1 "Employment allowance" at bounding box center [187, 200] width 296 height 20
click at [495, 202] on input "submit" at bounding box center [261, 200] width 522 height 33
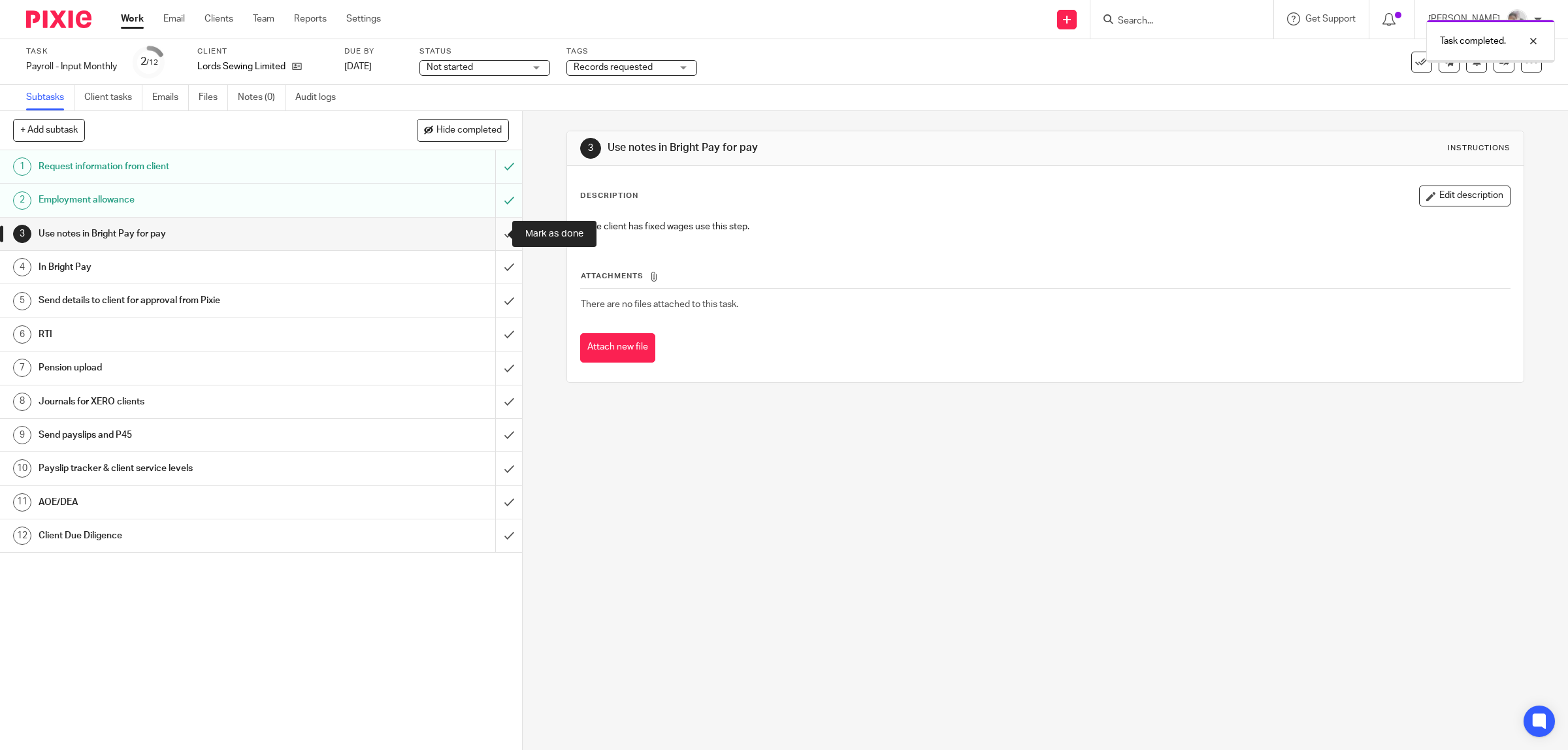
click at [490, 234] on input "submit" at bounding box center [261, 234] width 522 height 33
click at [289, 263] on h1 "In Bright Pay" at bounding box center [187, 267] width 296 height 20
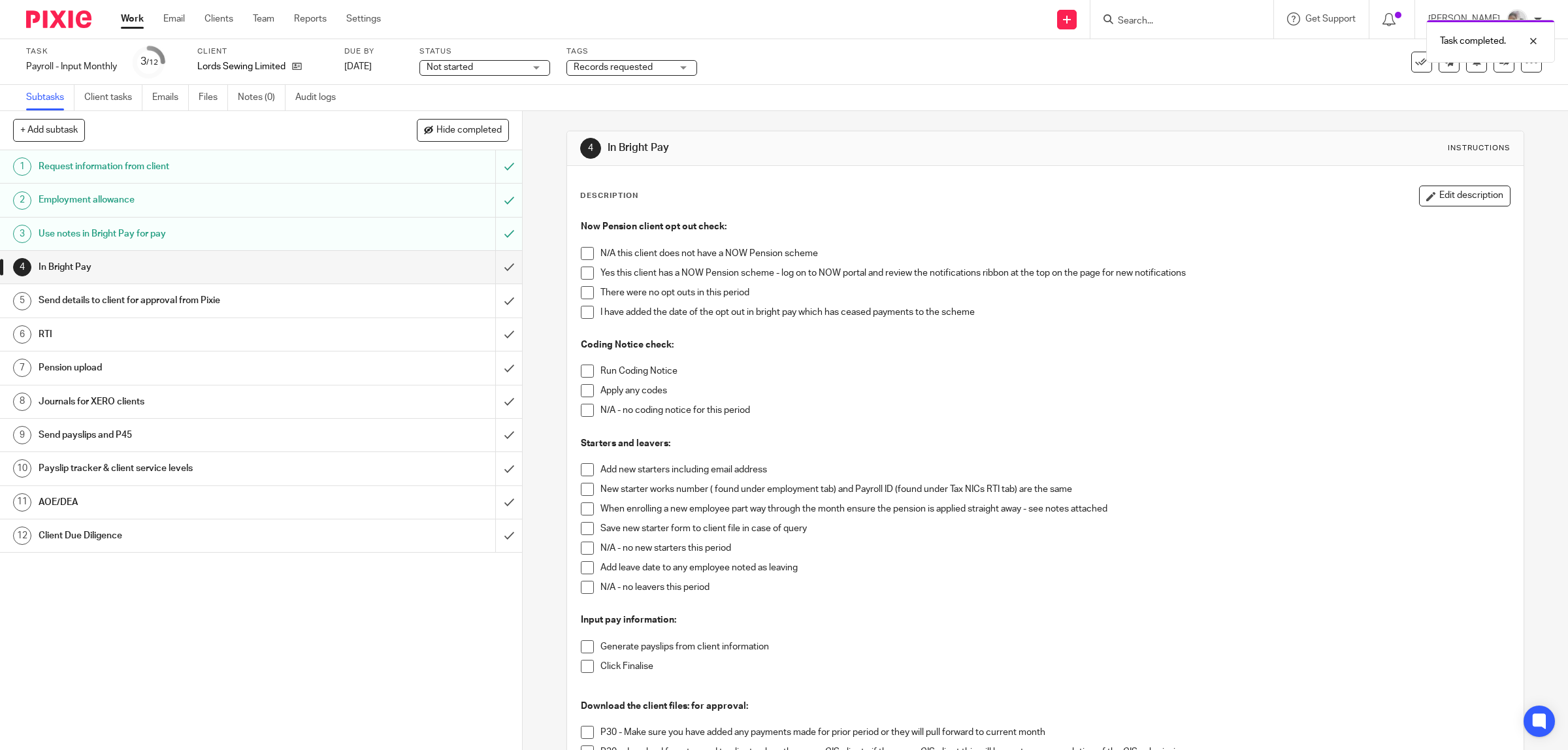
click at [581, 252] on span at bounding box center [587, 253] width 13 height 13
click at [583, 374] on span at bounding box center [587, 371] width 13 height 13
click at [583, 409] on span at bounding box center [587, 409] width 13 height 13
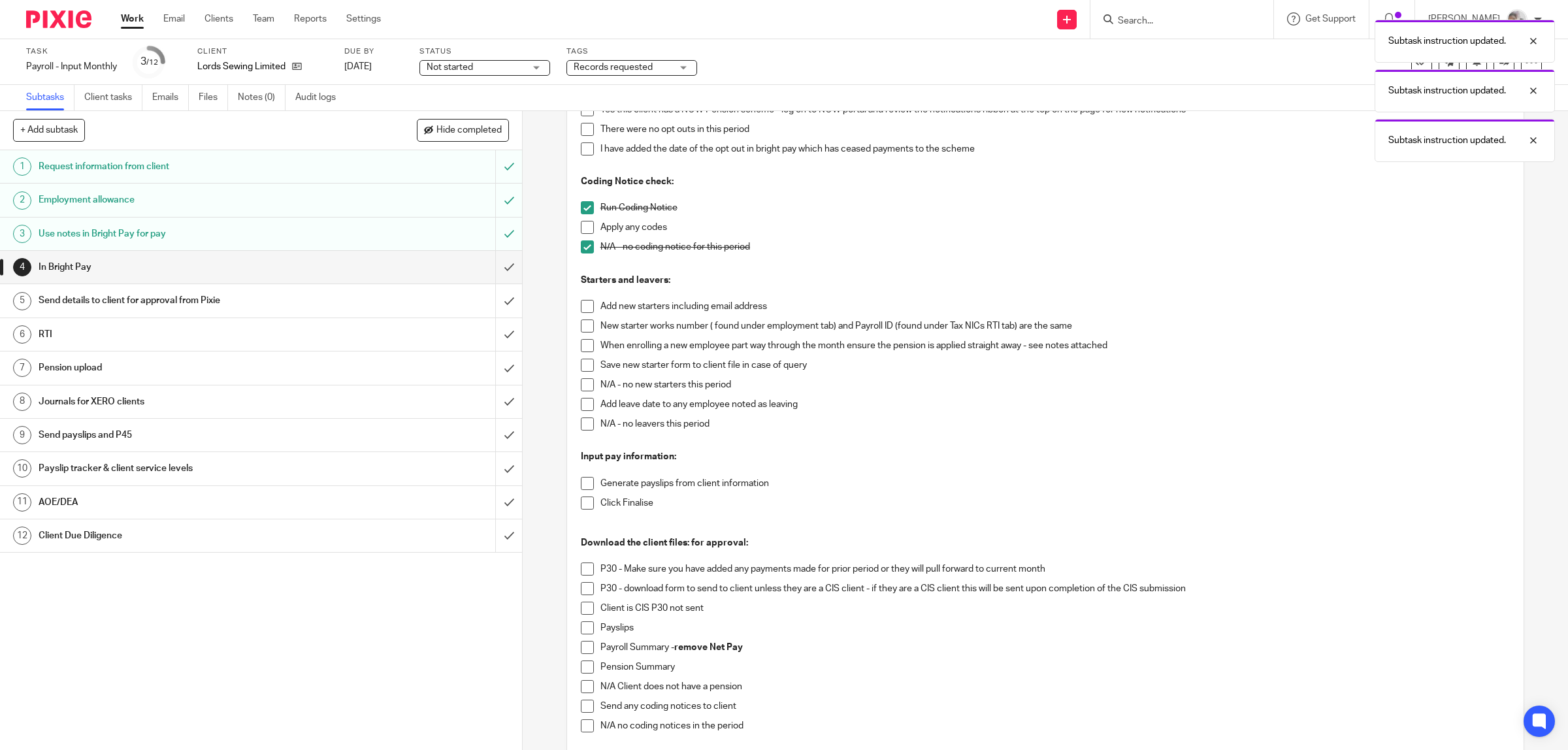
click at [583, 384] on span at bounding box center [587, 384] width 13 height 13
drag, startPoint x: 579, startPoint y: 419, endPoint x: 580, endPoint y: 427, distance: 8.1
click at [581, 421] on span at bounding box center [587, 423] width 13 height 13
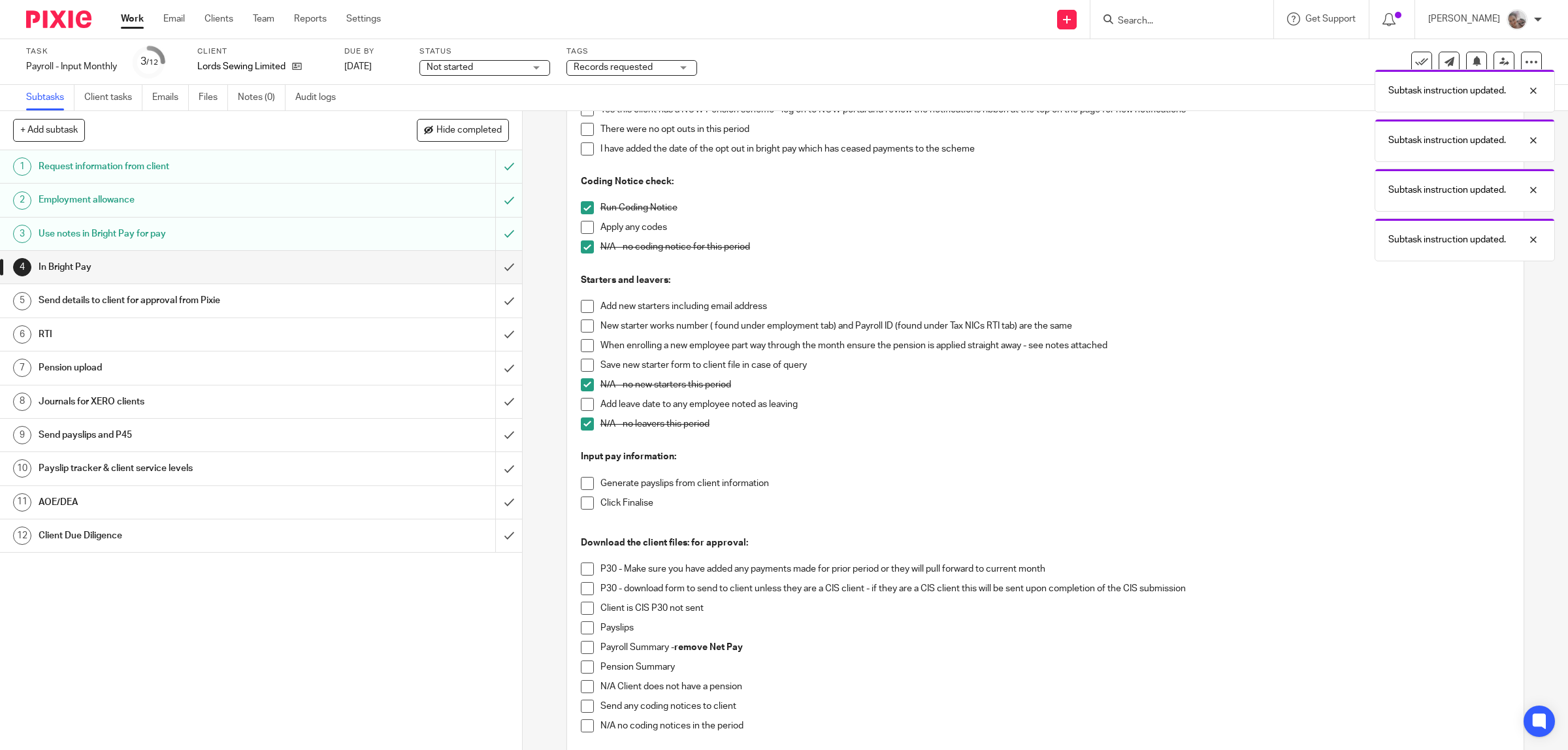
click at [581, 484] on span at bounding box center [587, 483] width 13 height 13
click at [583, 503] on span at bounding box center [587, 502] width 13 height 13
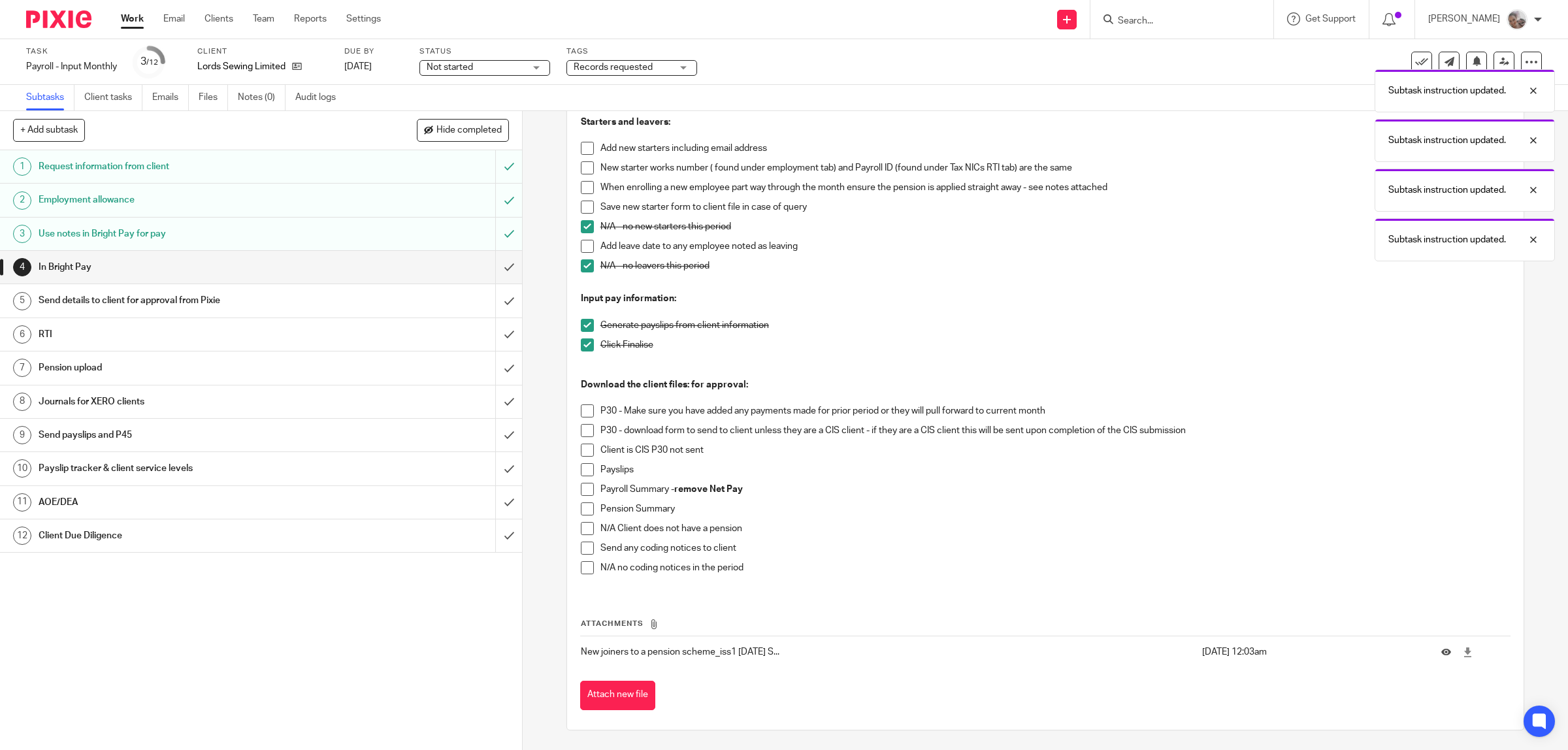
click at [583, 407] on span at bounding box center [587, 410] width 13 height 13
click at [583, 472] on span at bounding box center [587, 469] width 13 height 13
click at [581, 487] on span at bounding box center [587, 489] width 13 height 13
click at [583, 511] on span at bounding box center [587, 508] width 13 height 13
click at [585, 566] on span at bounding box center [587, 567] width 13 height 13
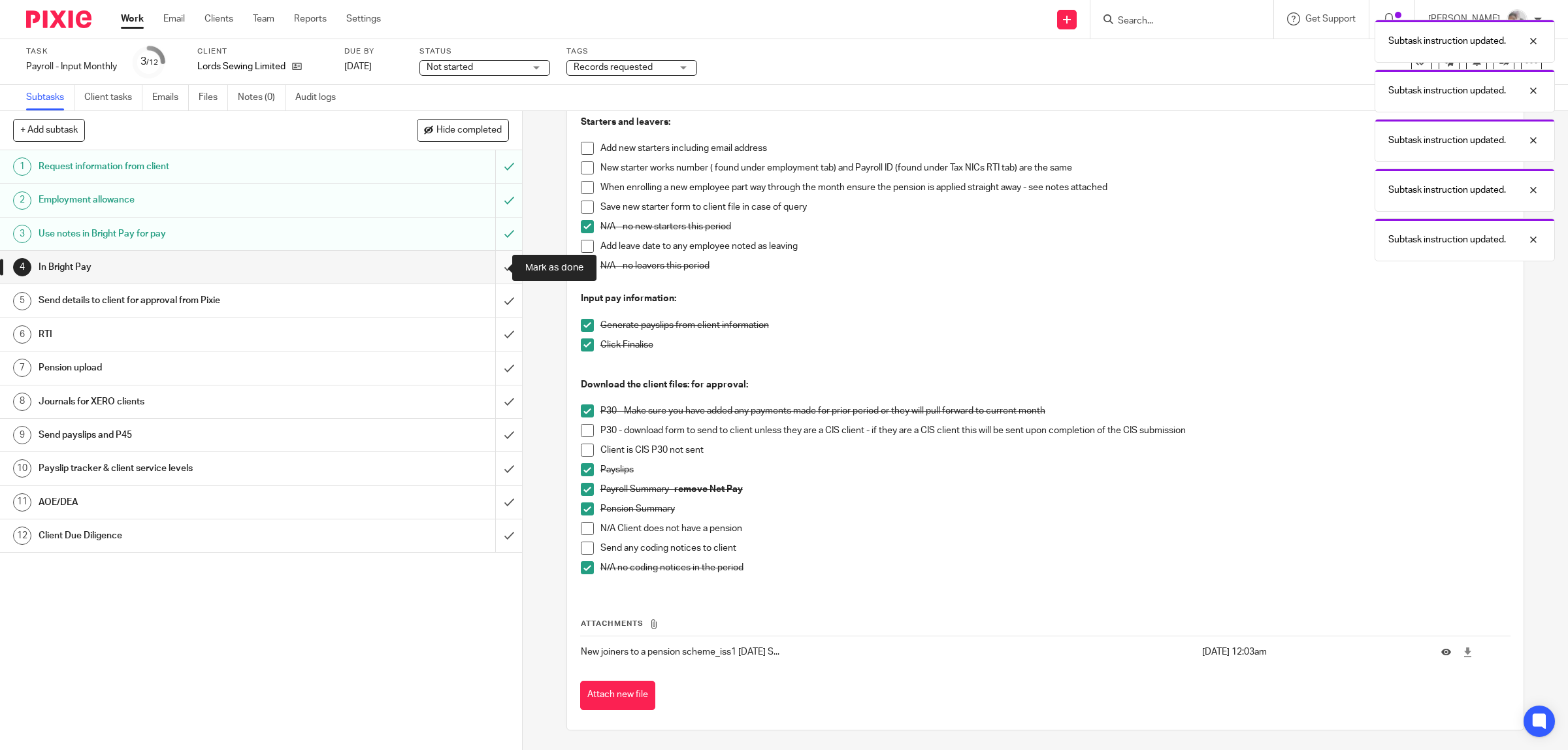
click at [485, 263] on input "submit" at bounding box center [261, 267] width 522 height 33
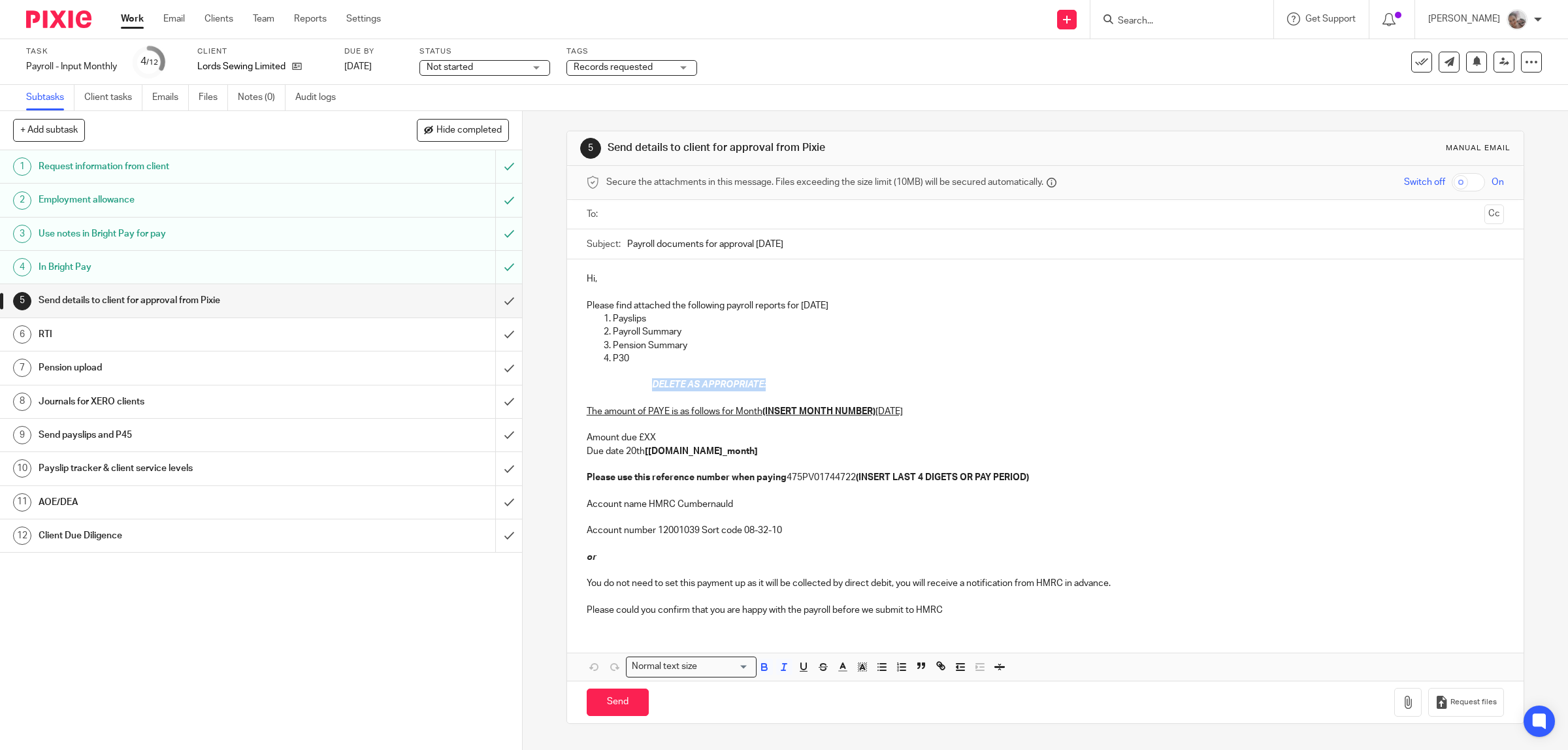
drag, startPoint x: 779, startPoint y: 387, endPoint x: 642, endPoint y: 384, distance: 137.0
click at [642, 384] on div "Hi, Please find attached the following payroll reports for [DATE] Payslips Payr…" at bounding box center [1046, 442] width 957 height 367
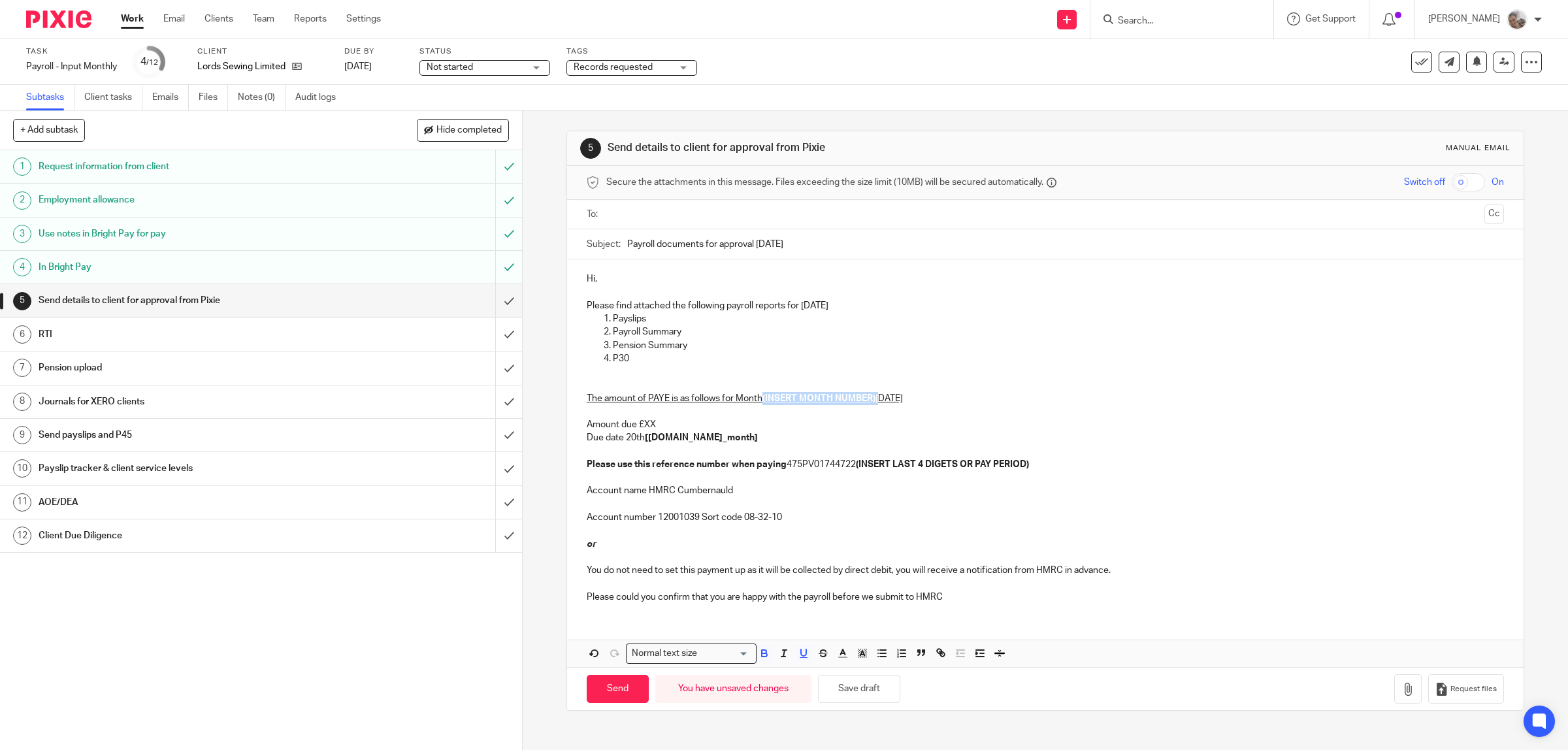
drag, startPoint x: 876, startPoint y: 399, endPoint x: 759, endPoint y: 402, distance: 117.0
click at [759, 402] on p "The amount of PAYE is as follows for Month (INSERT MONTH NUMBER) September 2025…" at bounding box center [1046, 425] width 918 height 93
drag, startPoint x: 844, startPoint y: 396, endPoint x: 702, endPoint y: 354, distance: 148.1
click at [681, 397] on p "The amount of PAYE is as follows for Month September 2025 Amount due £XX Due da…" at bounding box center [1046, 425] width 918 height 93
click at [649, 425] on p "The amount of PAYE is for this quarter Amount due £XX Due date 20th [date.next_…" at bounding box center [1046, 425] width 918 height 93
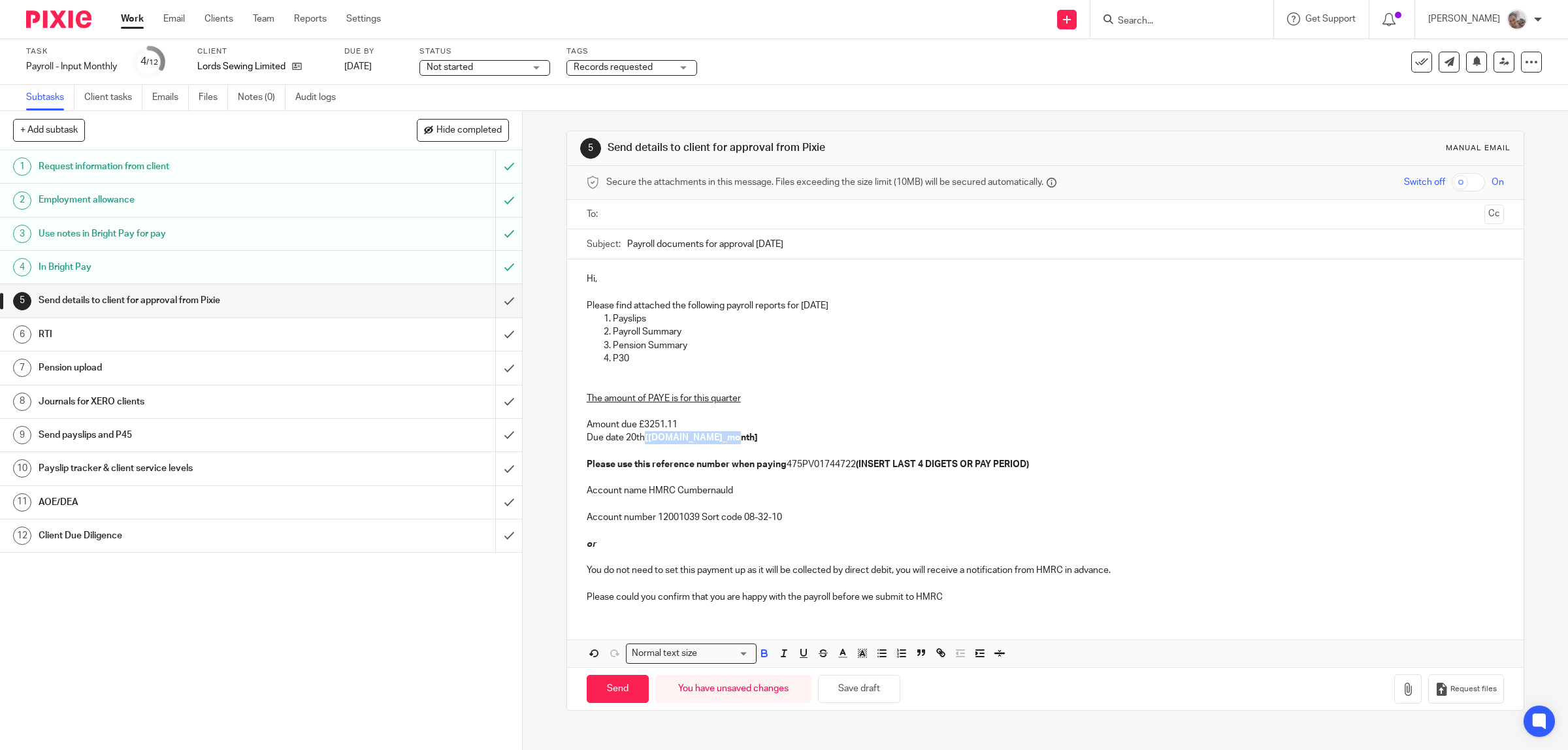
drag, startPoint x: 725, startPoint y: 438, endPoint x: 642, endPoint y: 438, distance: 83.0
click at [642, 436] on p "The amount of PAYE is for this quarter Amount due £3251.11 Due date 20th [date.…" at bounding box center [1046, 425] width 918 height 93
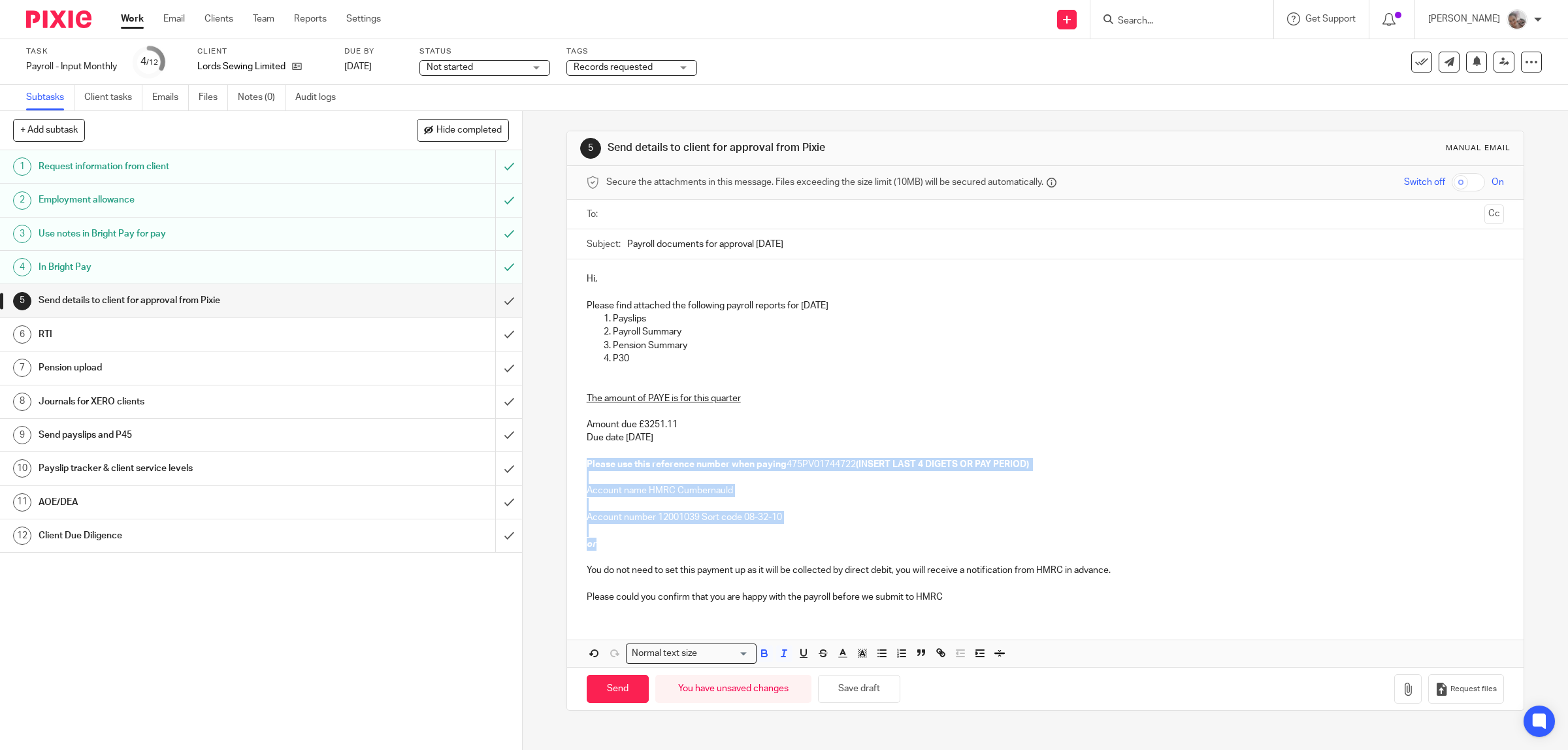
drag, startPoint x: 586, startPoint y: 532, endPoint x: 577, endPoint y: 470, distance: 62.6
click at [577, 470] on div "Hi, Please find attached the following payroll reports for September 2025 Paysl…" at bounding box center [1046, 436] width 957 height 354
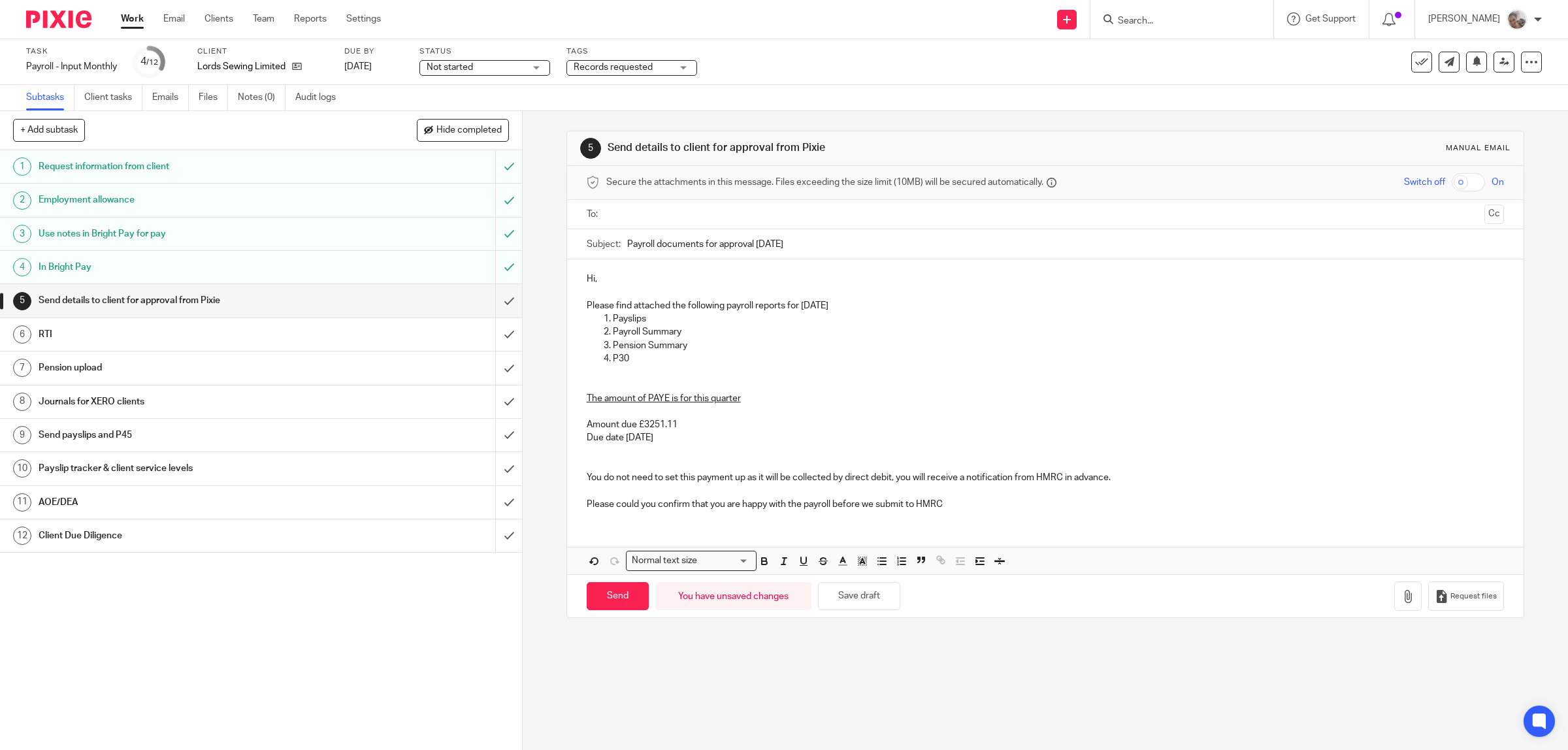
click at [604, 462] on p "You do not need to set this payment up as it will be collected by direct debit,…" at bounding box center [1046, 470] width 918 height 27
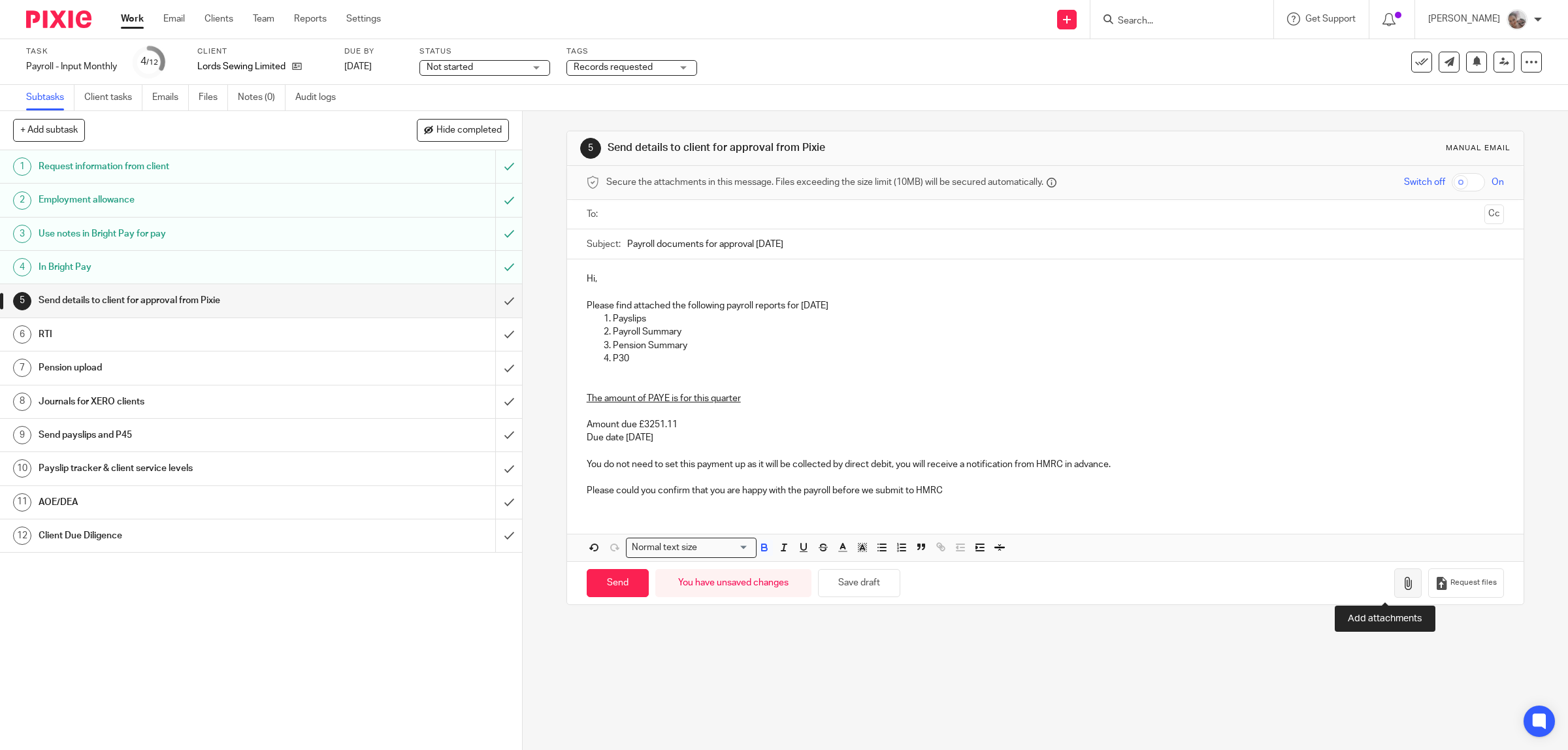
click at [1394, 585] on button "button" at bounding box center [1408, 583] width 28 height 29
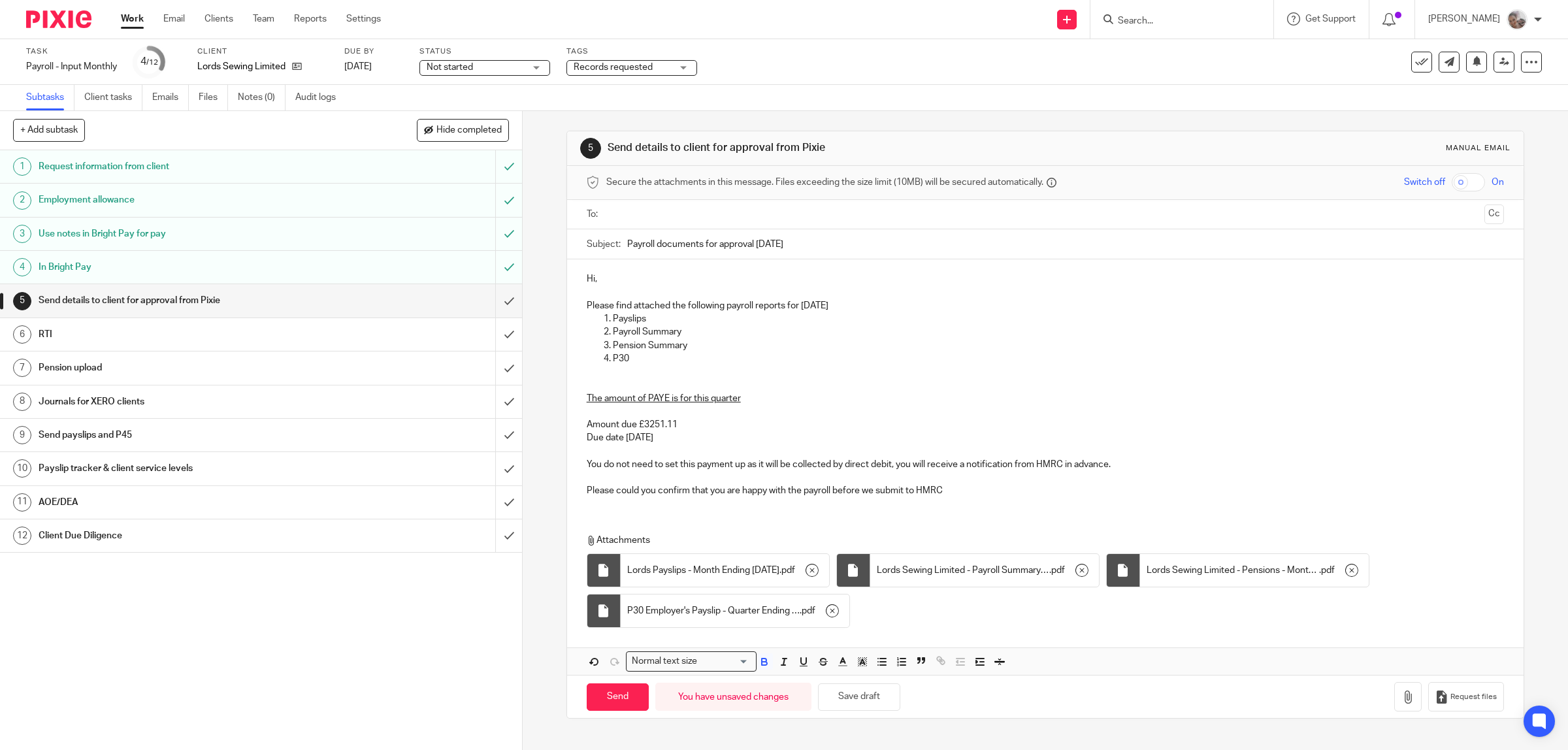
click at [675, 213] on input "text" at bounding box center [1045, 214] width 868 height 15
drag, startPoint x: 1429, startPoint y: 188, endPoint x: 1429, endPoint y: 181, distance: 7.0
click at [1429, 185] on div "Switch off On" at bounding box center [1389, 181] width 230 height 18
click at [1452, 183] on input "checkbox" at bounding box center [1468, 181] width 34 height 18
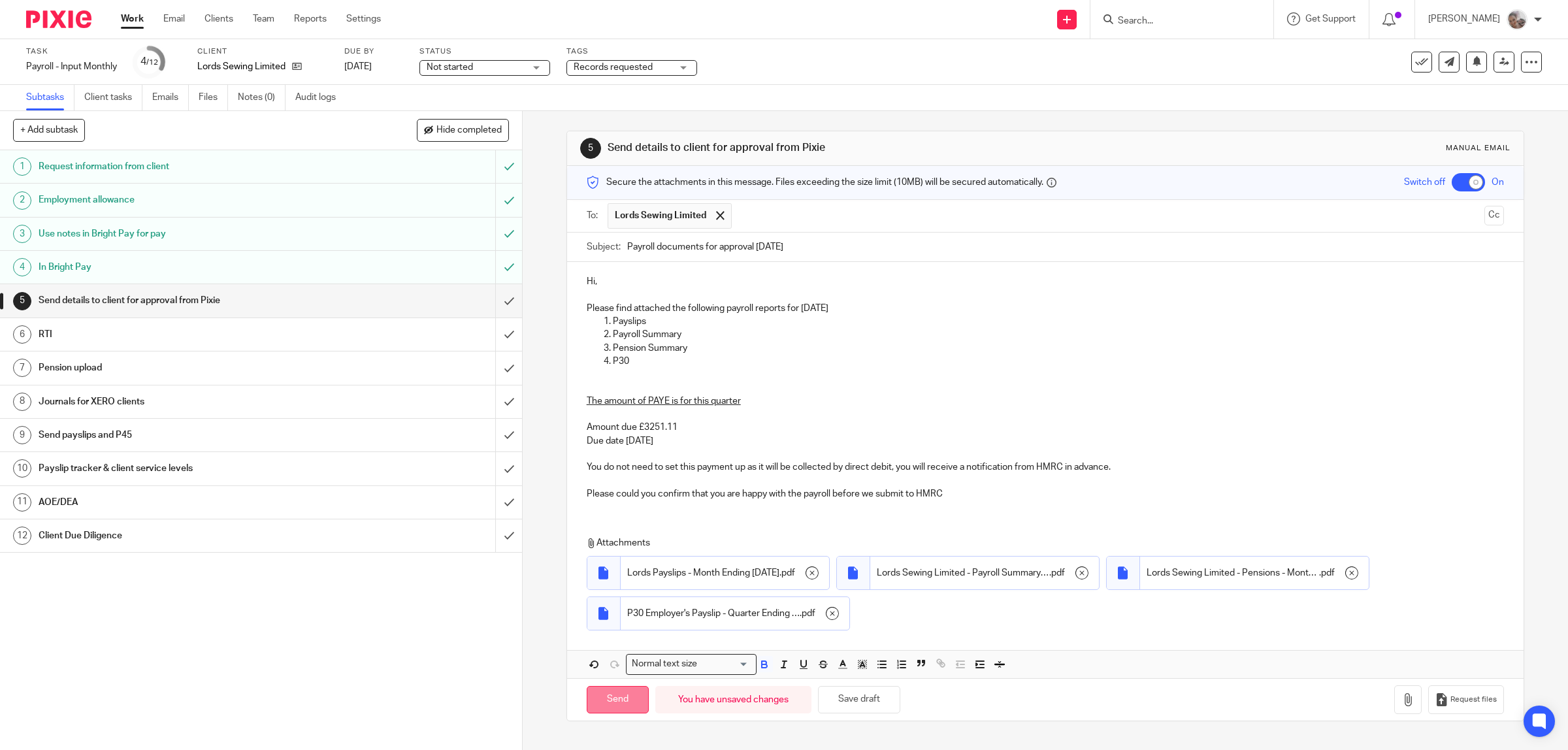
click at [590, 694] on input "Send" at bounding box center [618, 699] width 62 height 28
checkbox input "false"
type input "Sent"
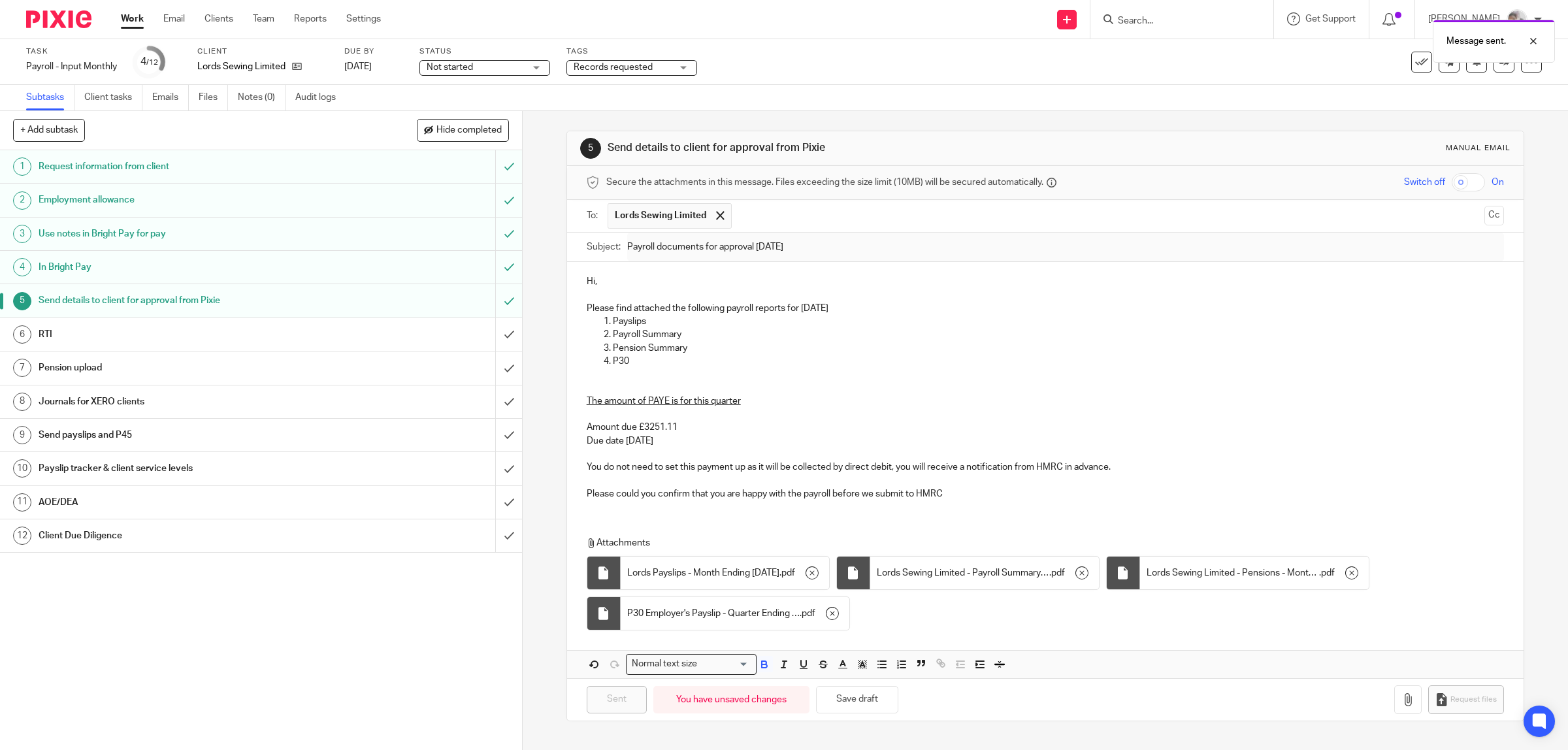
click at [191, 530] on h1 "Client Due Diligence" at bounding box center [187, 535] width 296 height 20
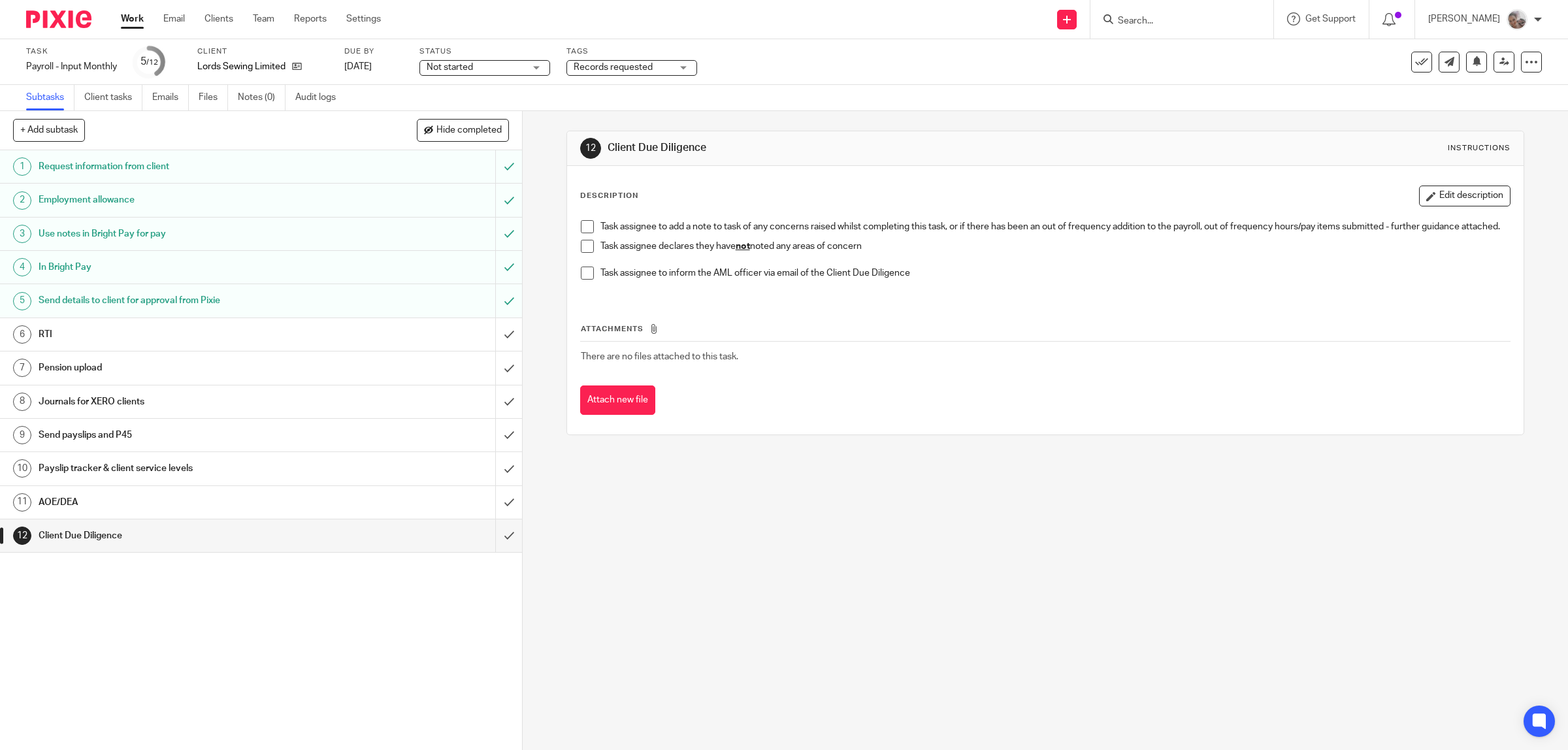
click at [588, 253] on span at bounding box center [587, 246] width 13 height 13
click at [496, 538] on input "submit" at bounding box center [261, 536] width 522 height 33
click at [279, 498] on h1 "AOE/DEA" at bounding box center [187, 502] width 296 height 20
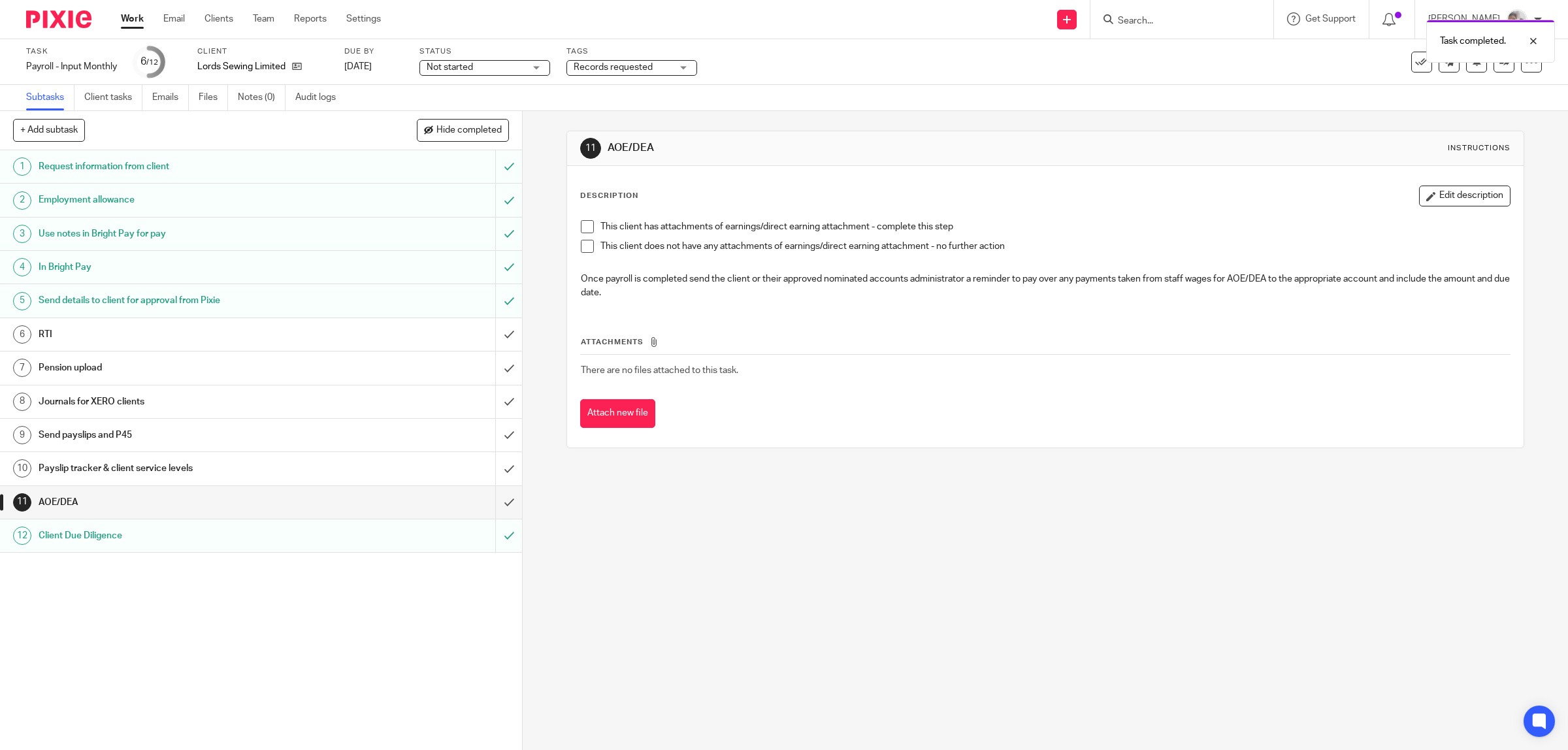
click at [583, 246] on span at bounding box center [587, 246] width 13 height 13
click at [492, 504] on input "submit" at bounding box center [261, 502] width 522 height 33
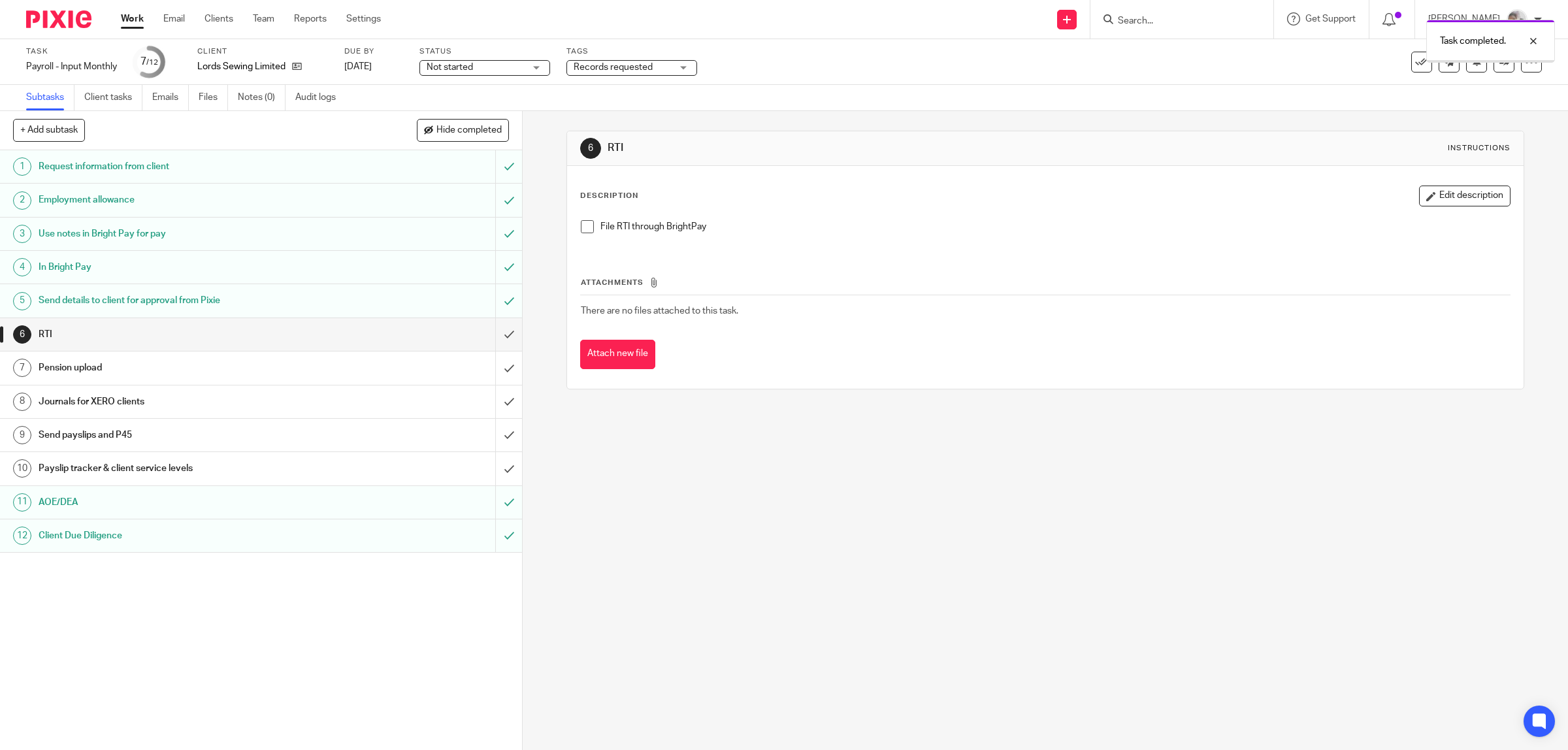
click at [247, 439] on h1 "Send payslips and P45" at bounding box center [187, 434] width 296 height 20
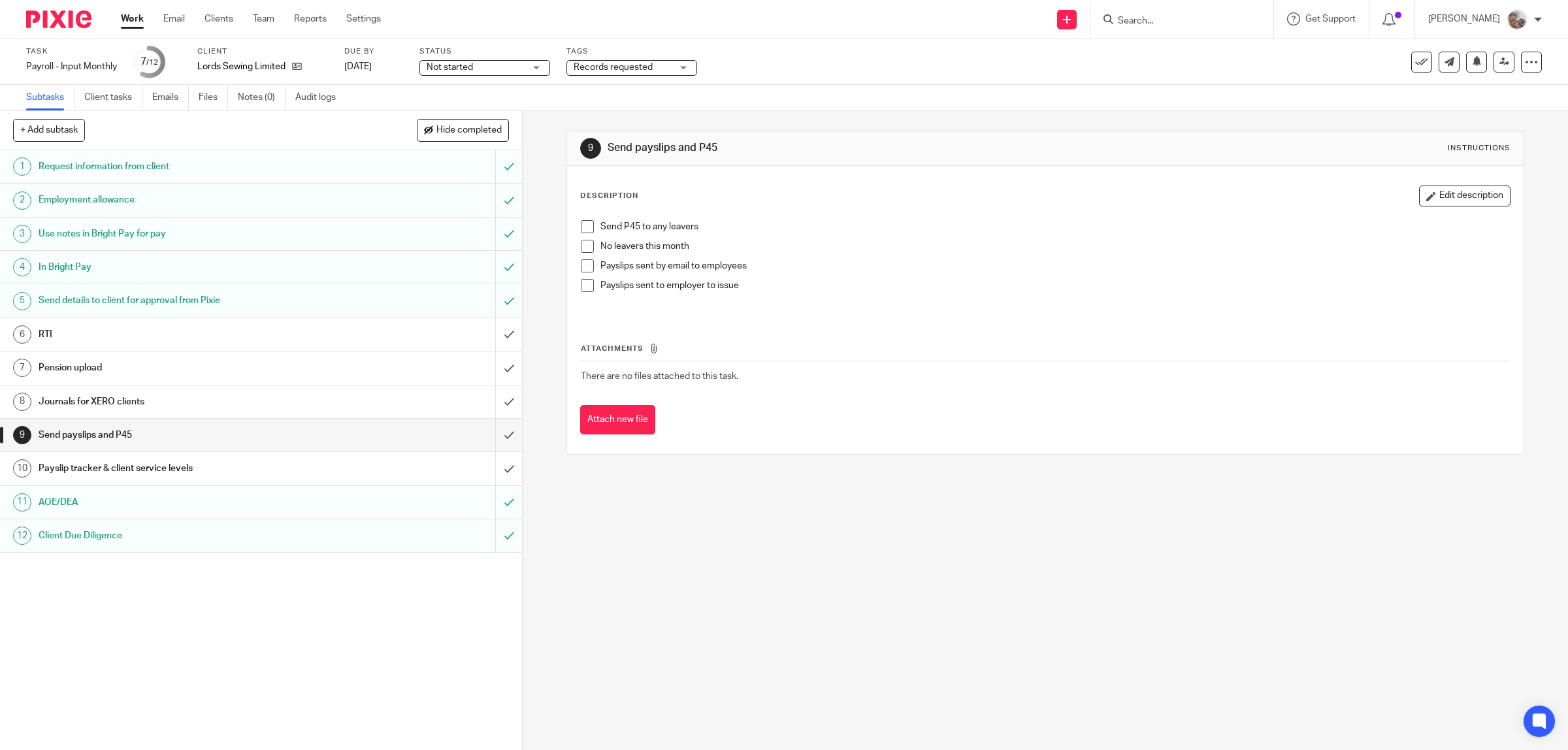
click at [583, 245] on span at bounding box center [587, 246] width 13 height 13
click at [621, 550] on div "9 Send payslips and P45 Instructions Description Edit description Send P45 to a…" at bounding box center [1045, 430] width 1046 height 639
click at [134, 20] on link "Work" at bounding box center [132, 18] width 23 height 13
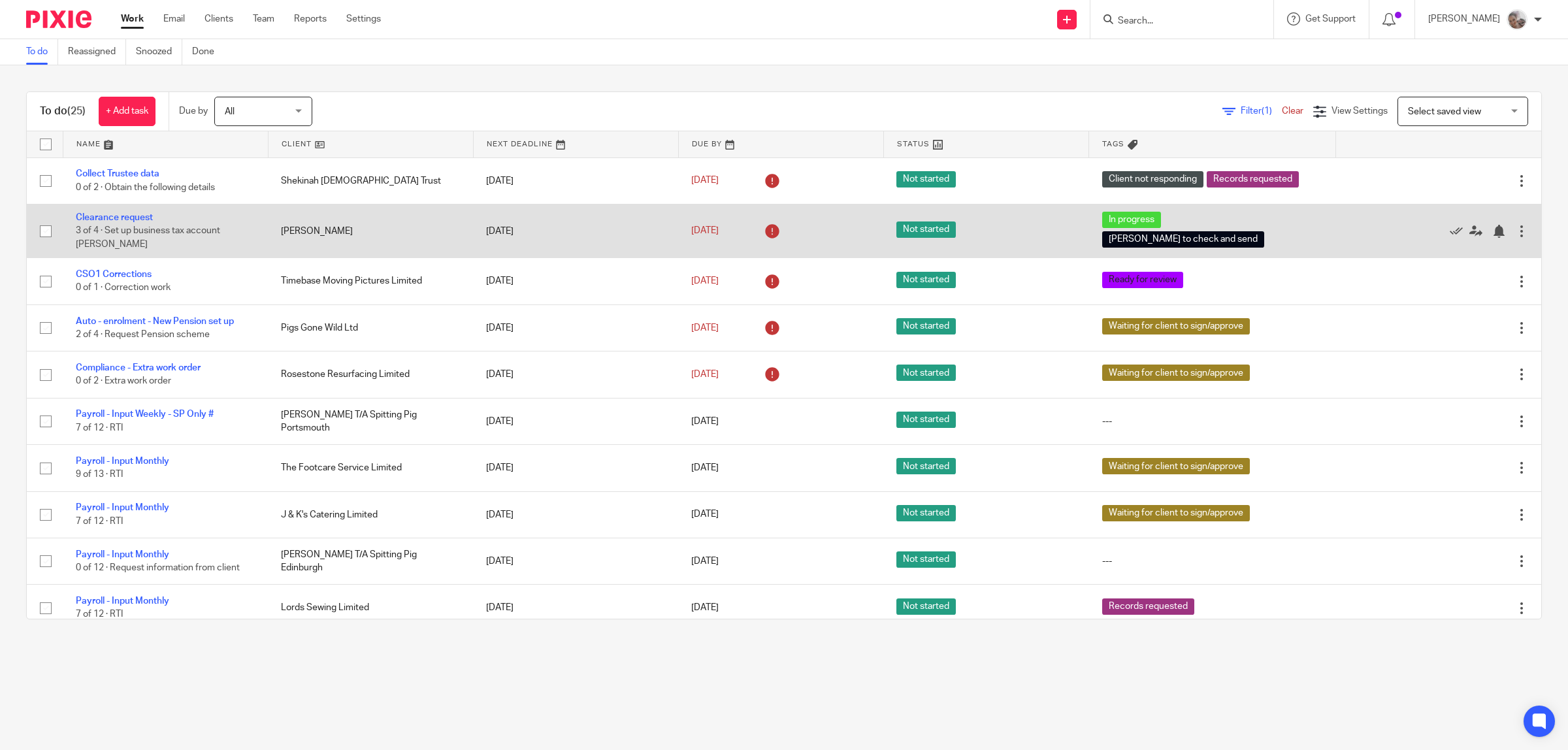
scroll to position [163, 0]
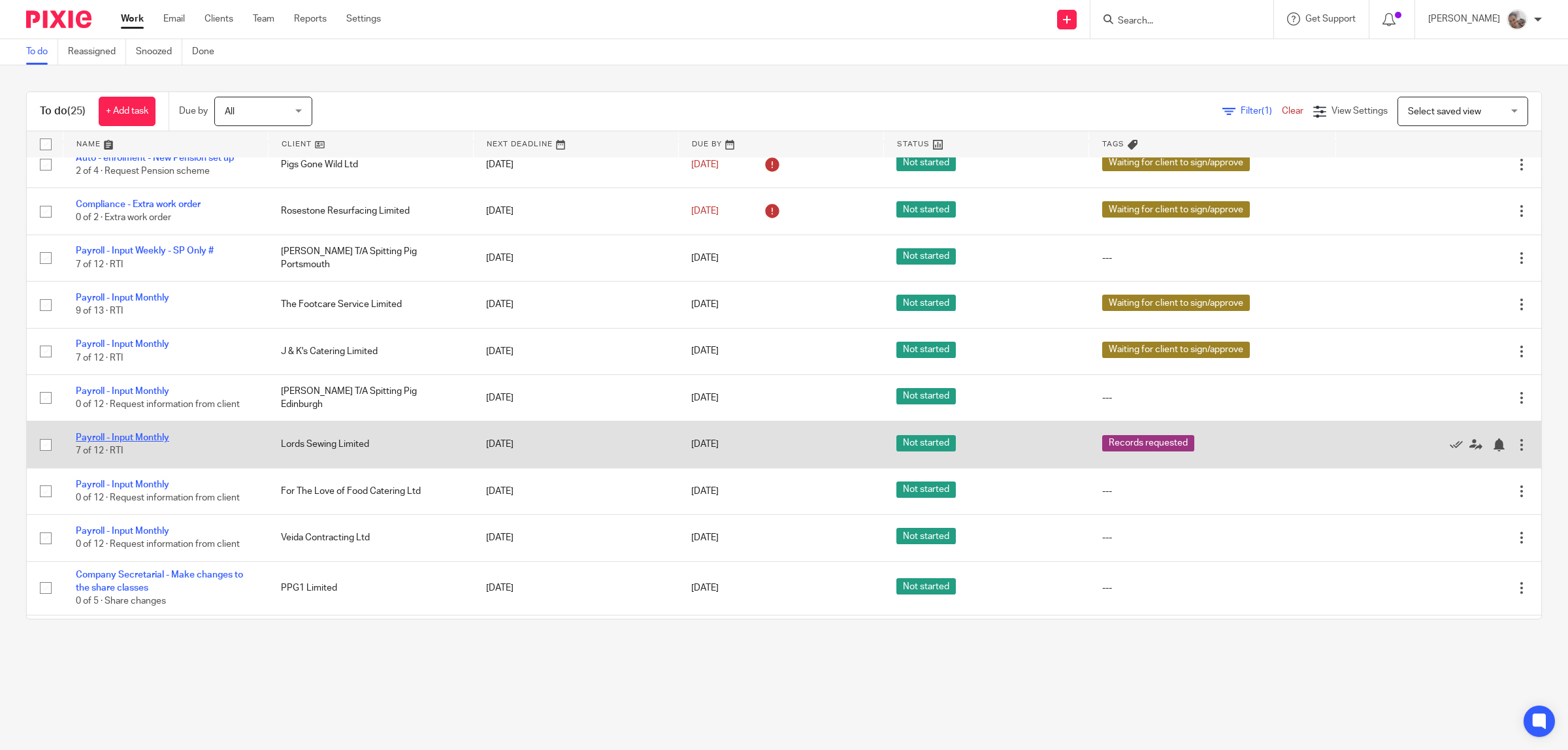
click at [157, 433] on link "Payroll - Input Monthly" at bounding box center [122, 437] width 94 height 9
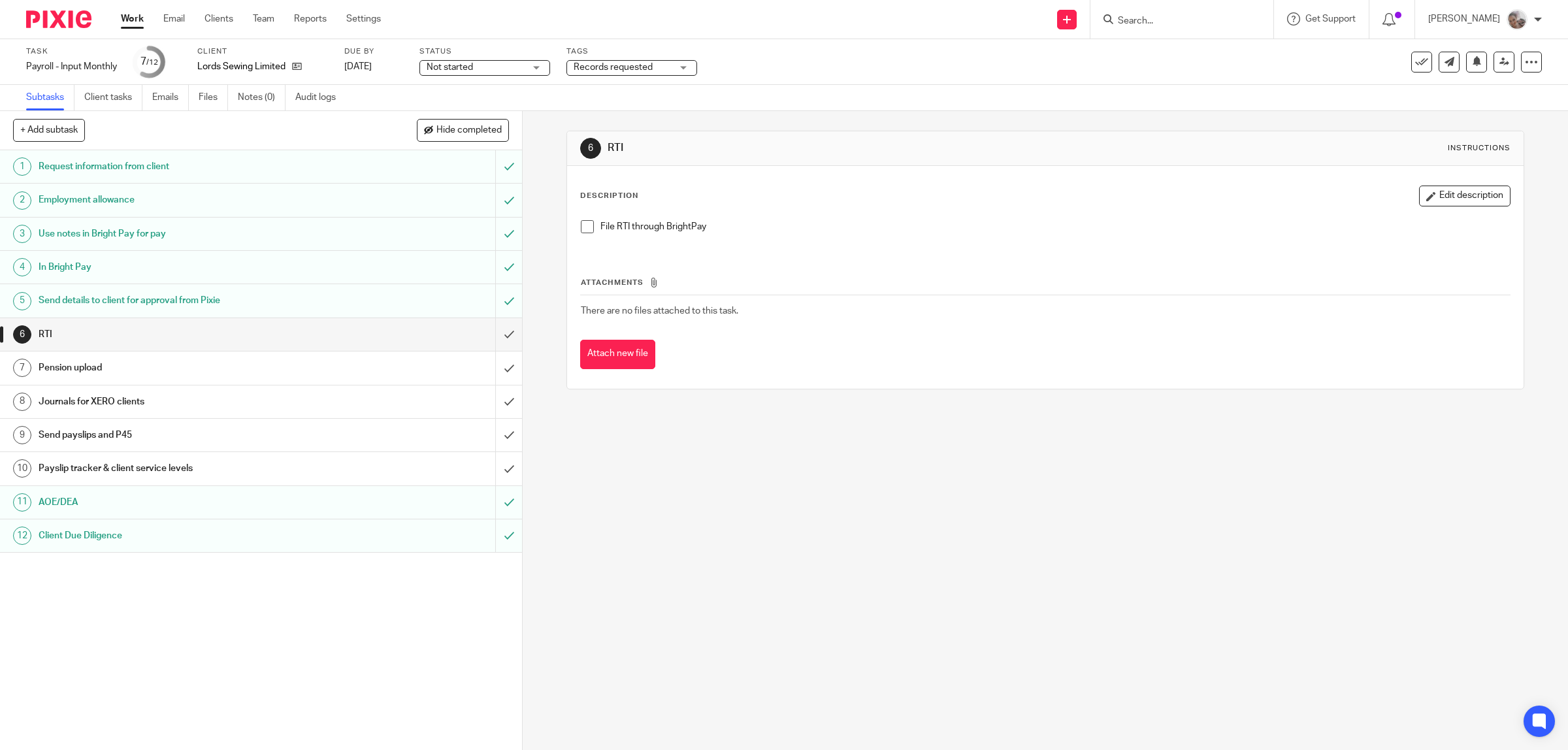
click at [596, 65] on span "Records requested" at bounding box center [614, 67] width 79 height 9
click at [618, 114] on span "Records requested" at bounding box center [630, 114] width 79 height 9
checkbox input "false"
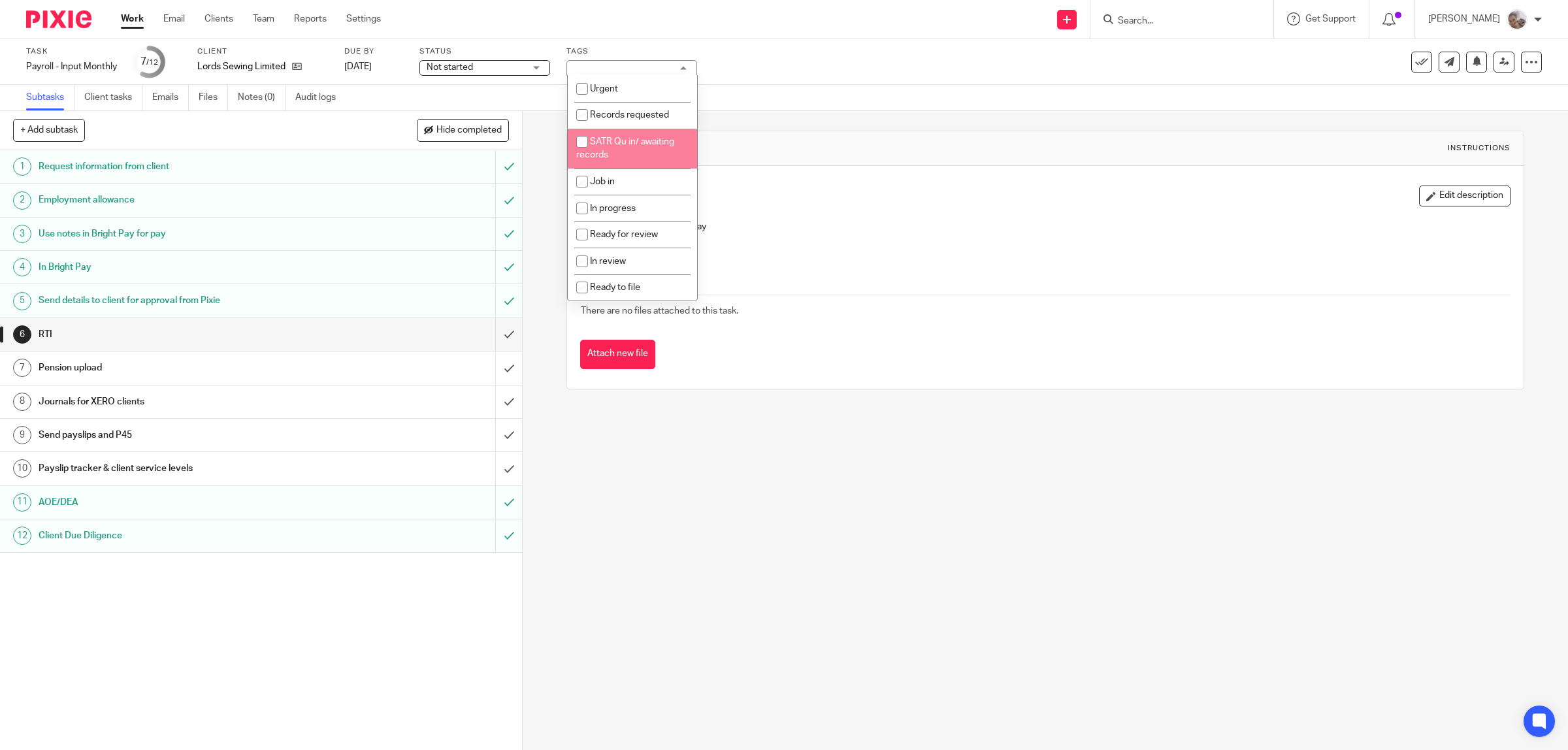
scroll to position [163, 0]
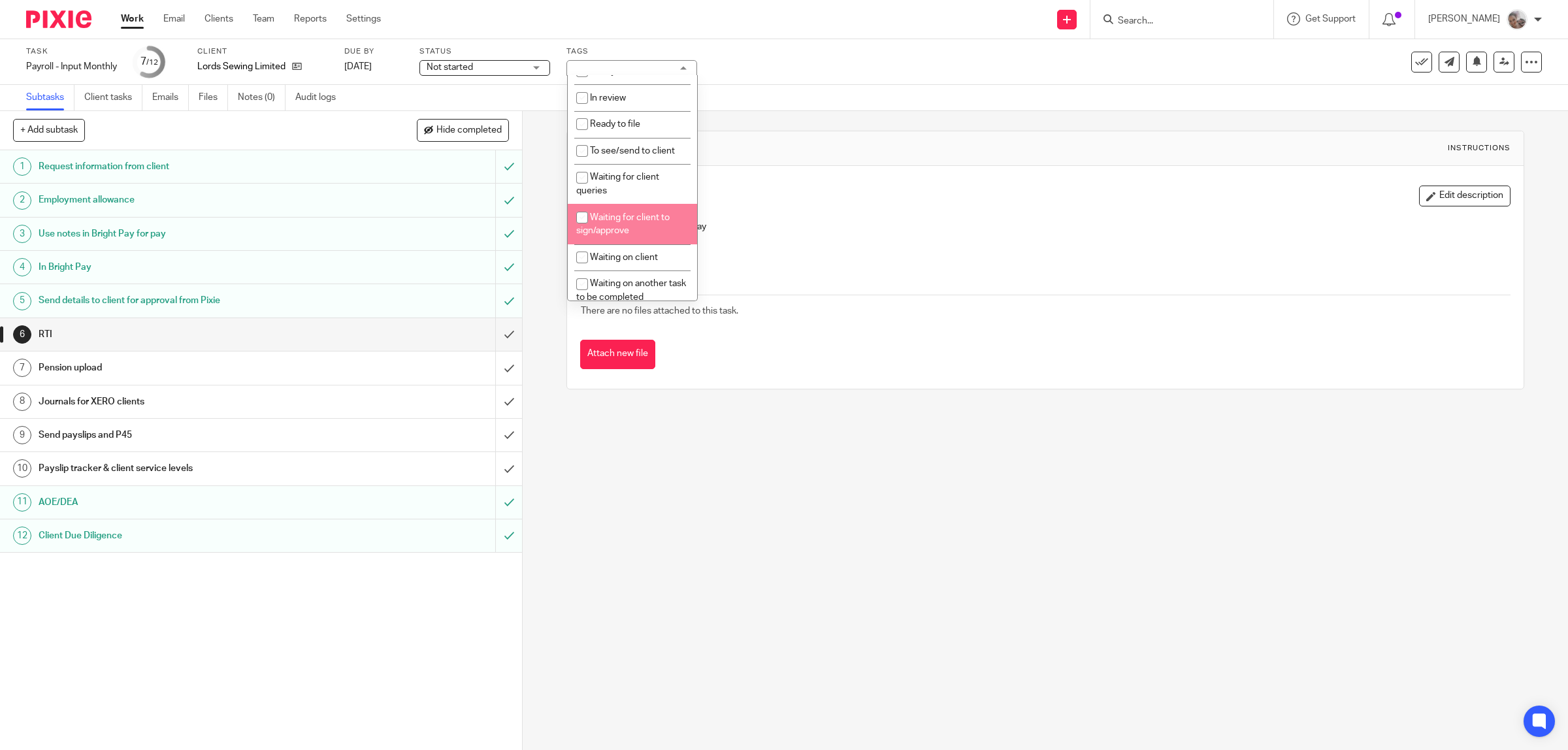
click at [647, 220] on li "Waiting for client to sign/approve" at bounding box center [633, 224] width 129 height 40
checkbox input "true"
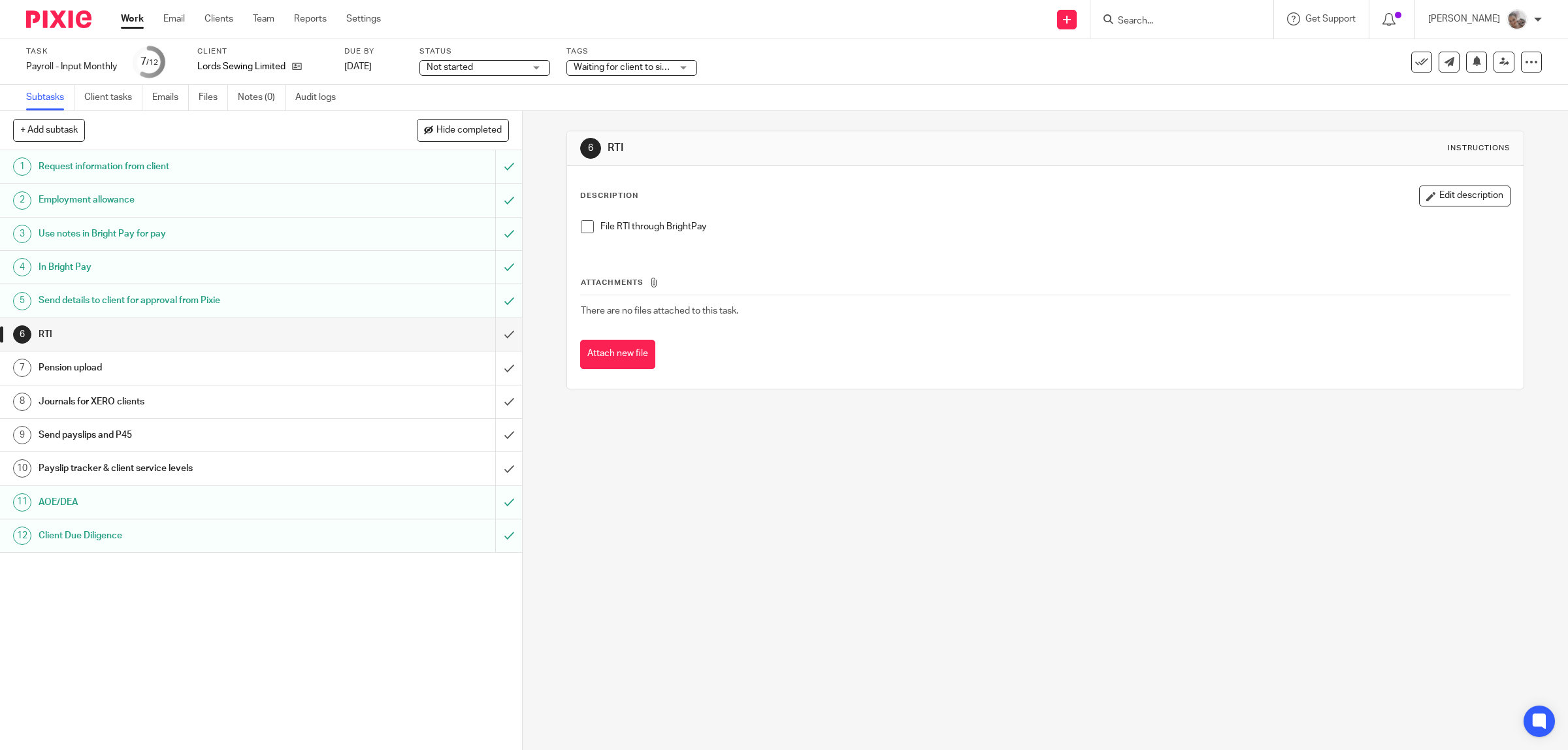
click at [877, 531] on div "6 RTI Instructions Description Edit description File RTI through BrightPay Atta…" at bounding box center [1045, 430] width 1046 height 639
drag, startPoint x: 145, startPoint y: 31, endPoint x: 164, endPoint y: 28, distance: 19.2
click at [145, 31] on div "Work Email Clients Team Reports Settings Work Email Clients Team Reports Settin…" at bounding box center [254, 19] width 293 height 39
click at [1178, 22] on input "Search" at bounding box center [1176, 22] width 118 height 12
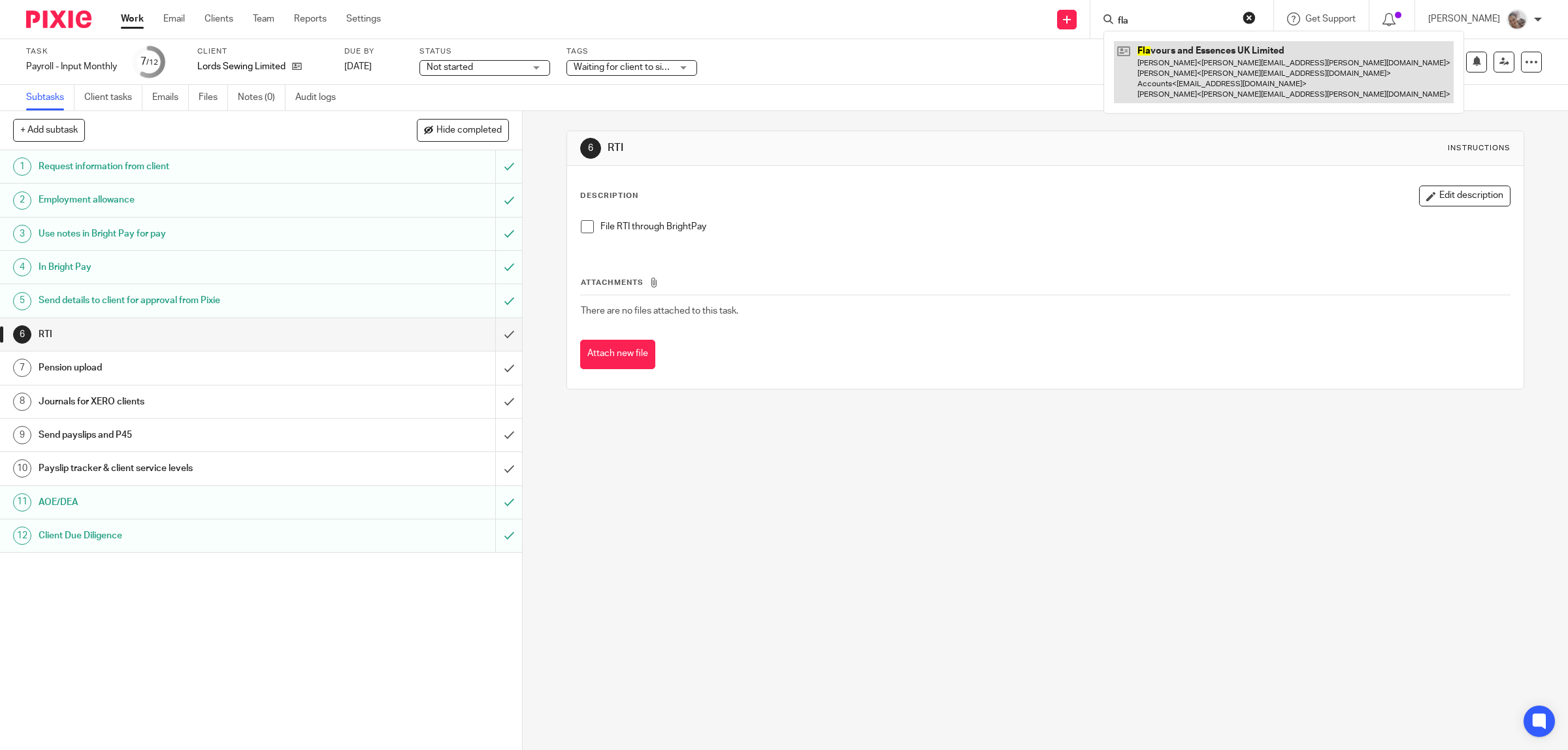
type input "fla"
click at [1207, 61] on link at bounding box center [1284, 72] width 340 height 62
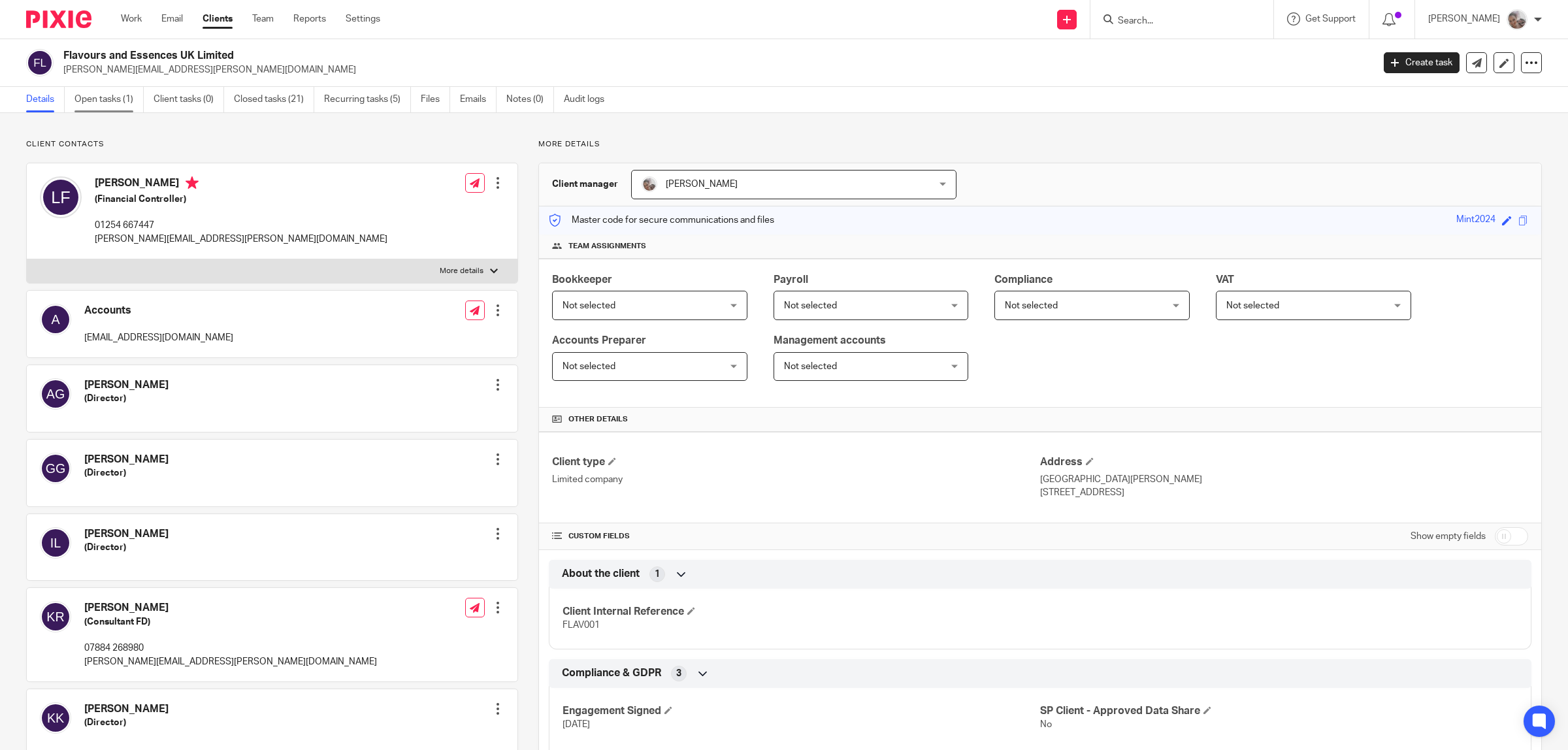
click at [96, 93] on link "Open tasks (1)" at bounding box center [109, 100] width 69 height 26
